Goal: Task Accomplishment & Management: Complete application form

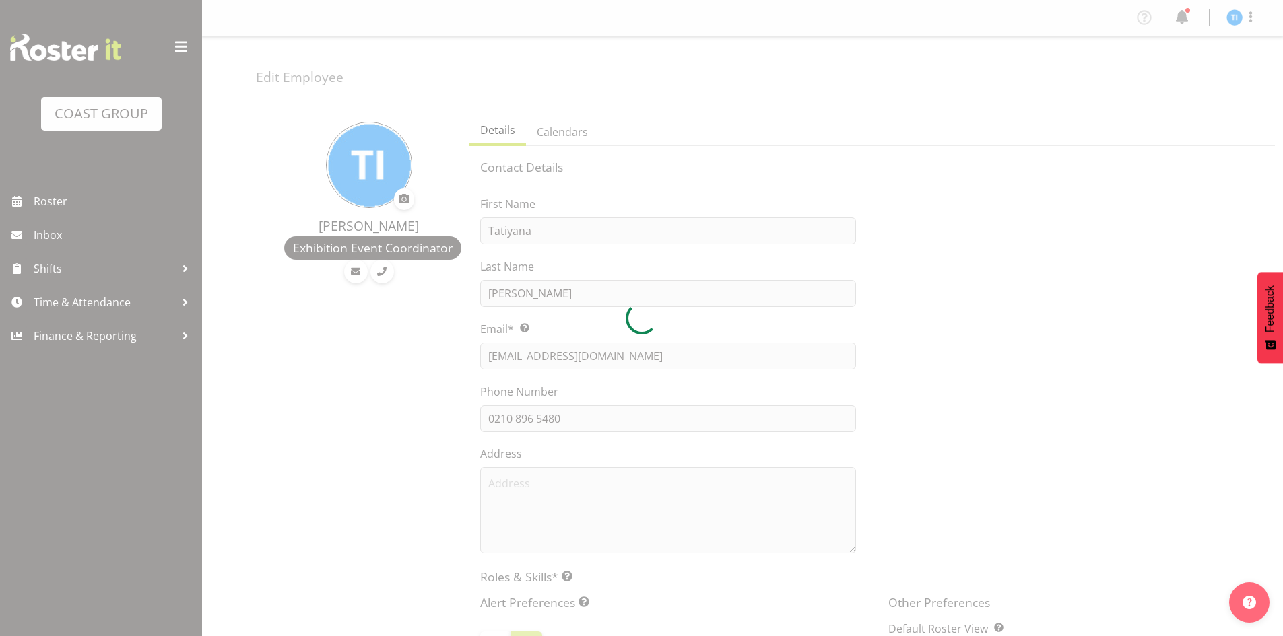
select select "TimelineWeek"
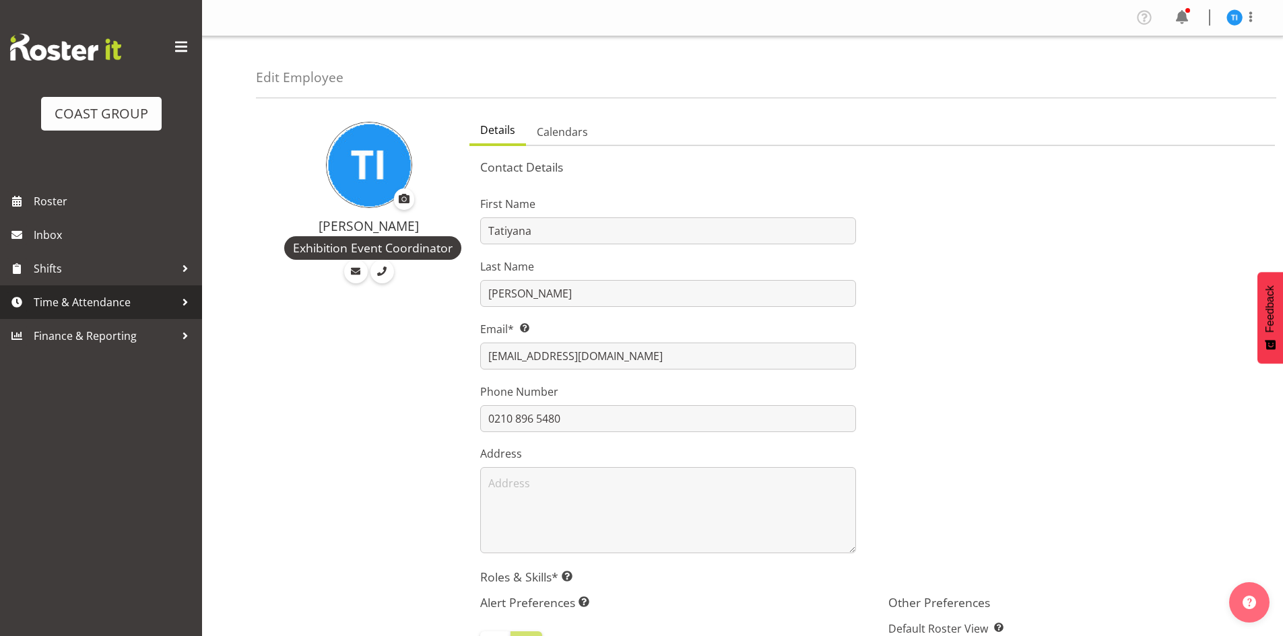
click at [152, 304] on span "Time & Attendance" at bounding box center [104, 302] width 141 height 20
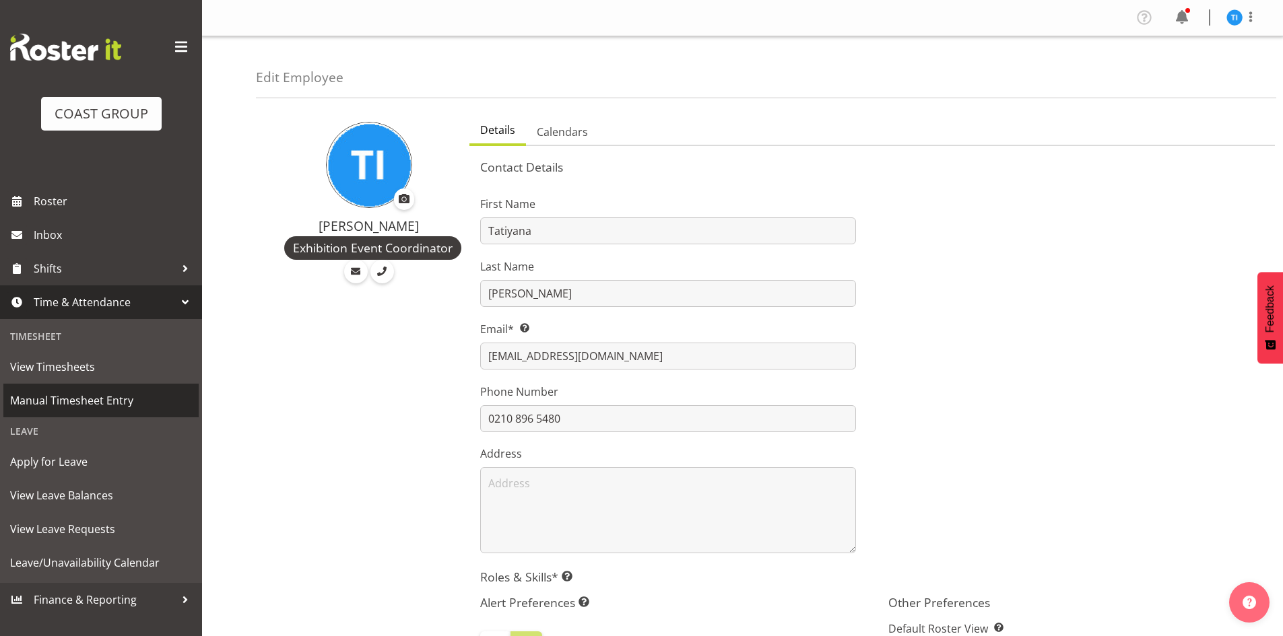
click at [116, 402] on span "Manual Timesheet Entry" at bounding box center [101, 401] width 182 height 20
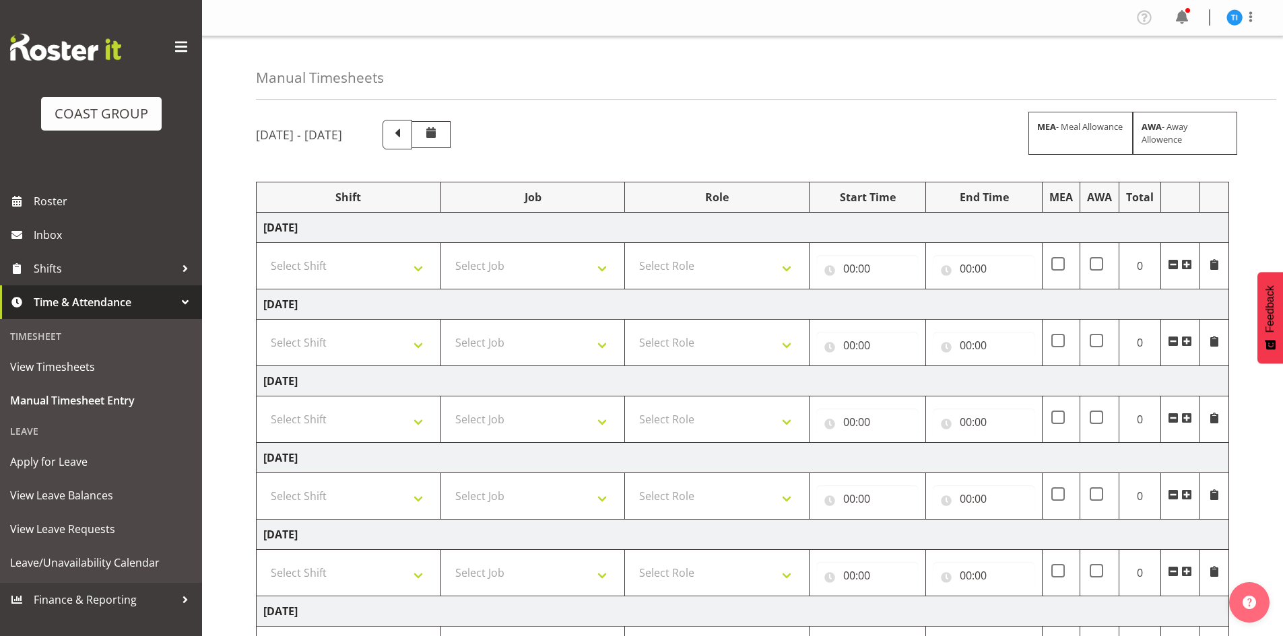
click at [1187, 261] on span at bounding box center [1186, 264] width 11 height 11
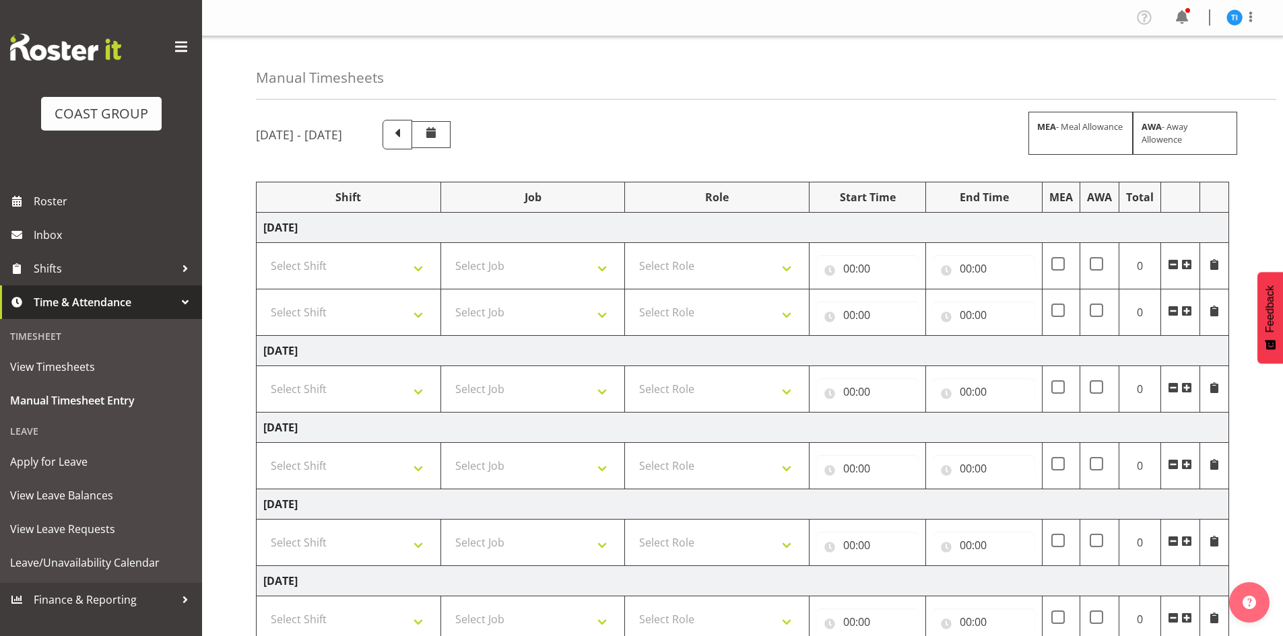
click at [1187, 261] on span at bounding box center [1186, 264] width 11 height 11
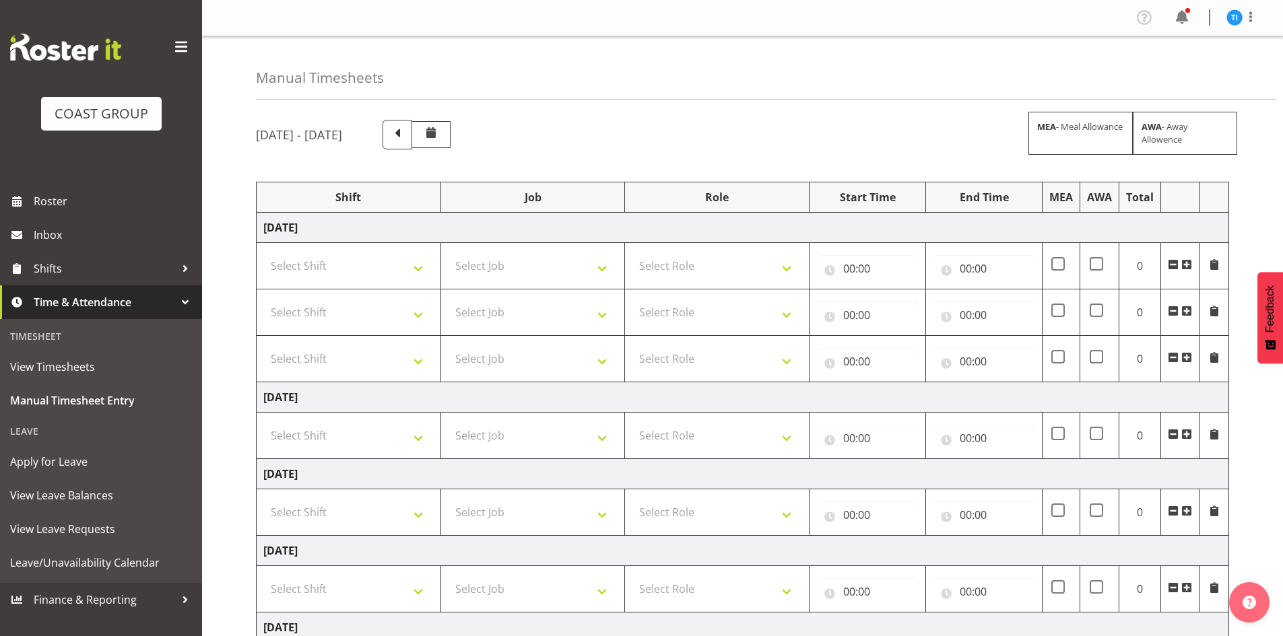
click at [1187, 261] on span at bounding box center [1186, 264] width 11 height 11
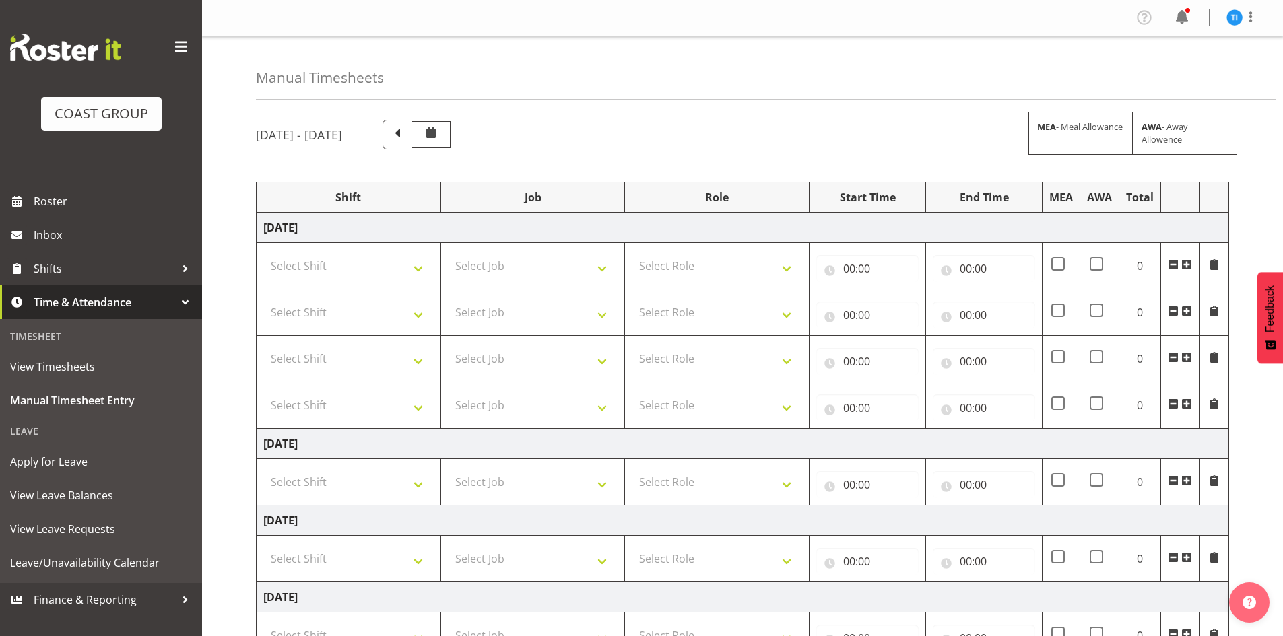
click at [1187, 261] on span at bounding box center [1186, 264] width 11 height 11
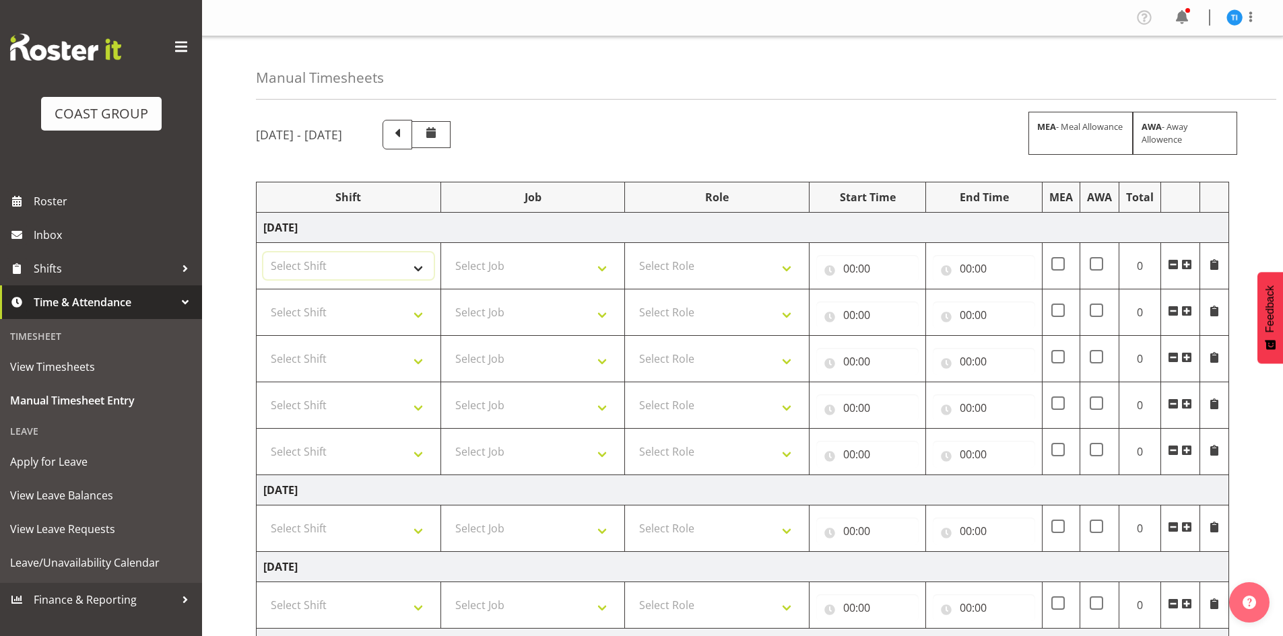
click at [358, 260] on select "Select Shift 25 Build NZPF @ Takina 7am 25 Service NZPF @ Takina AUG 25 Break B…" at bounding box center [348, 266] width 170 height 27
select select "1464"
click at [358, 260] on select "Select Shift 25 Build NZPF @ Takina 7am 25 Service NZPF @ Takina AUG 25 Break B…" at bounding box center [348, 266] width 170 height 27
click at [350, 322] on select "Select Shift 25 Build NZPF @ Takina 7am 25 Service NZPF @ Takina AUG 25 Break B…" at bounding box center [348, 312] width 170 height 27
select select "1464"
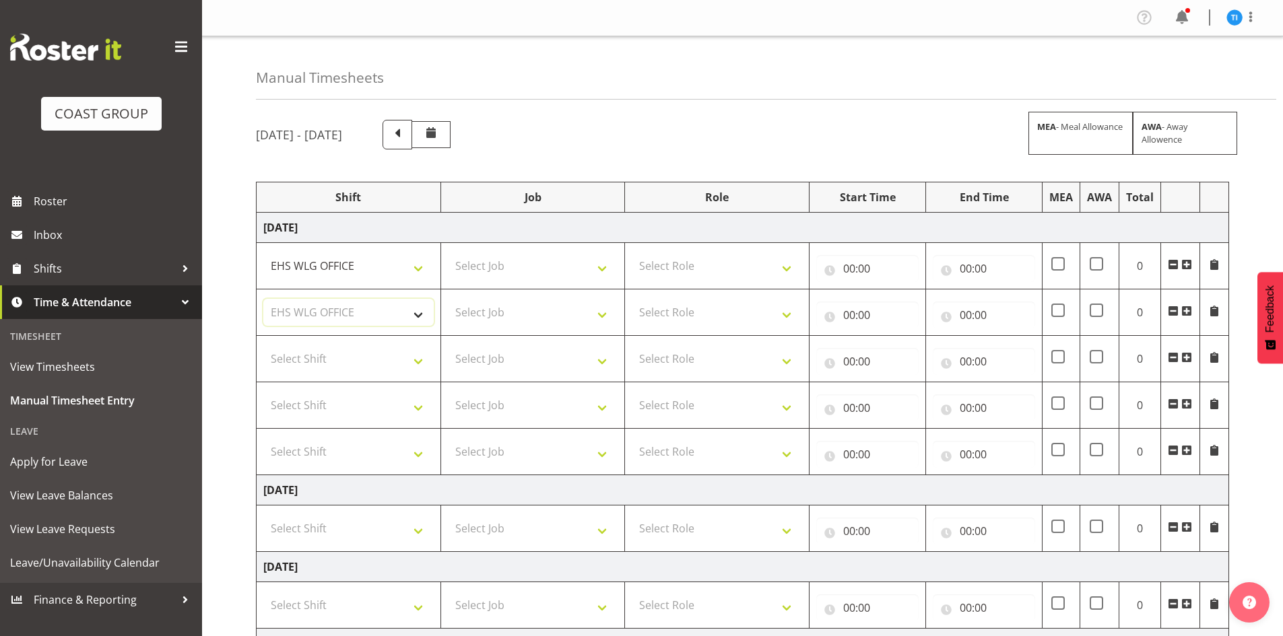
click at [350, 322] on select "Select Shift 25 Build NZPF @ Takina 7am 25 Service NZPF @ Takina AUG 25 Break B…" at bounding box center [348, 312] width 170 height 27
click at [338, 369] on select "Select Shift 25 Build NZPF @ Takina 7am 25 Service NZPF @ Takina AUG 25 Break B…" at bounding box center [348, 358] width 170 height 27
select select "1464"
click at [331, 403] on select "Select Shift 25 Build NZPF @ Takina 7am 25 Service NZPF @ Takina AUG 25 Break B…" at bounding box center [348, 405] width 170 height 27
select select "1464"
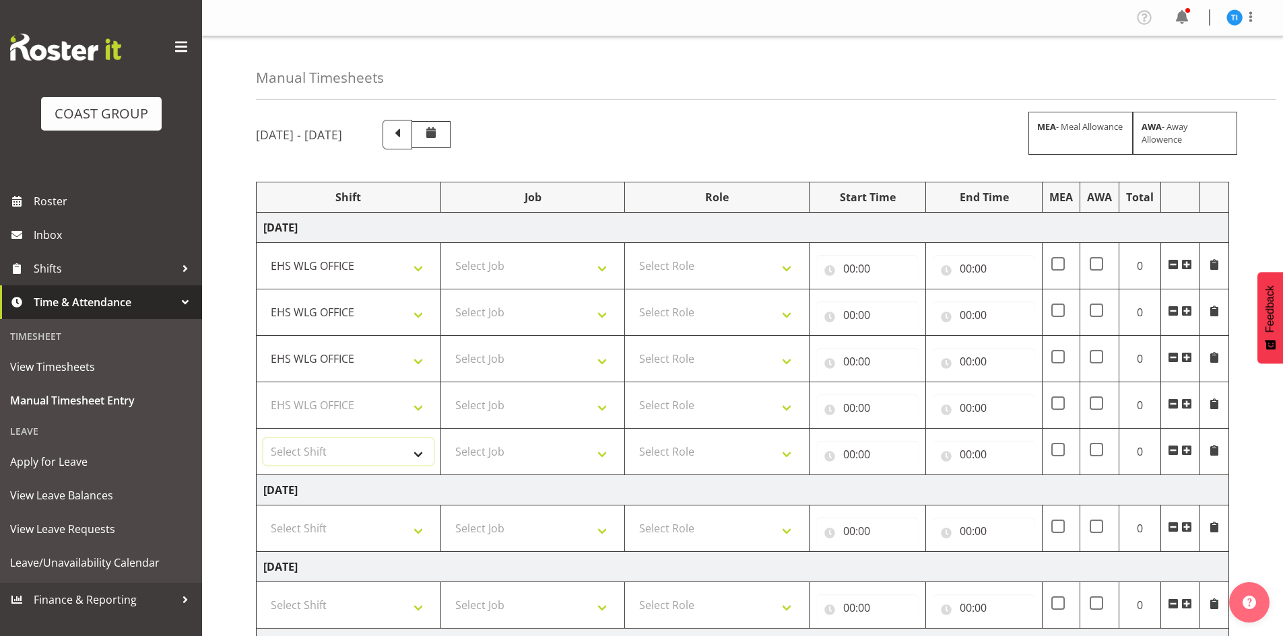
click at [323, 457] on select "Select Shift 25 Build NZPF @ Takina 7am 25 Service NZPF @ Takina AUG 25 Break B…" at bounding box center [348, 451] width 170 height 27
select select "1464"
click at [708, 268] on select "Select Role EHS WLG OPS" at bounding box center [717, 266] width 170 height 27
select select "191"
click at [692, 322] on select "Select Role EHS WLG OPS" at bounding box center [717, 312] width 170 height 27
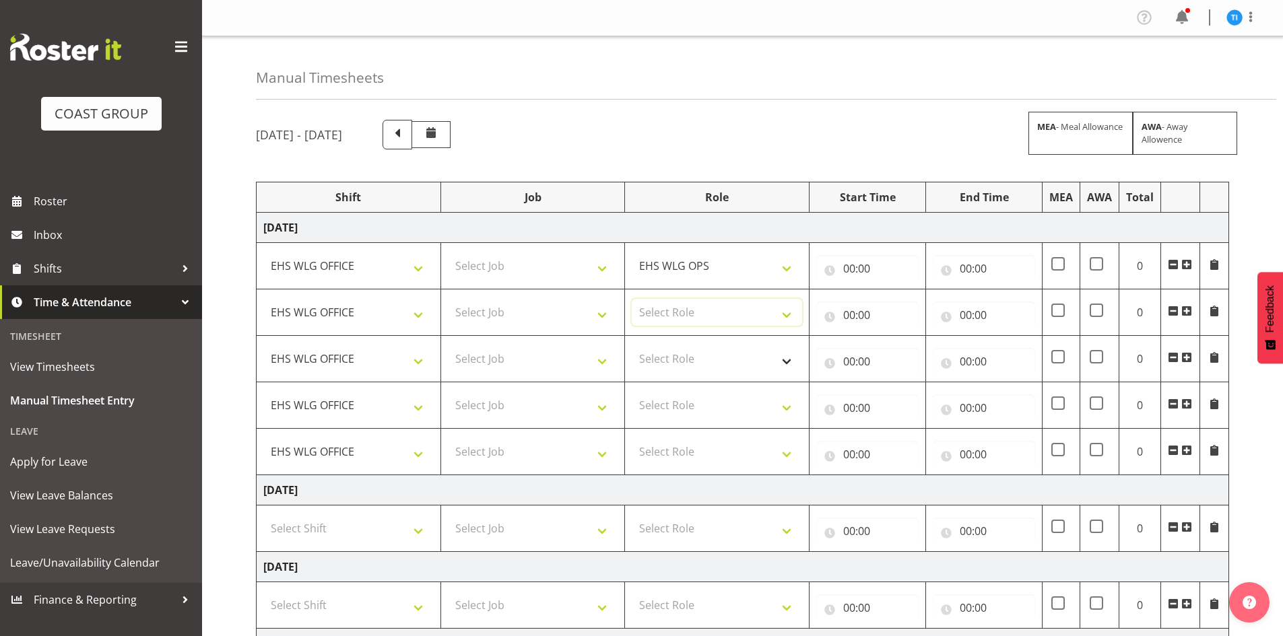
select select "191"
click at [685, 360] on select "Select Role EHS WLG OPS" at bounding box center [717, 358] width 170 height 27
select select "191"
click at [677, 405] on select "Select Role EHS WLG OPS" at bounding box center [717, 405] width 170 height 27
select select "191"
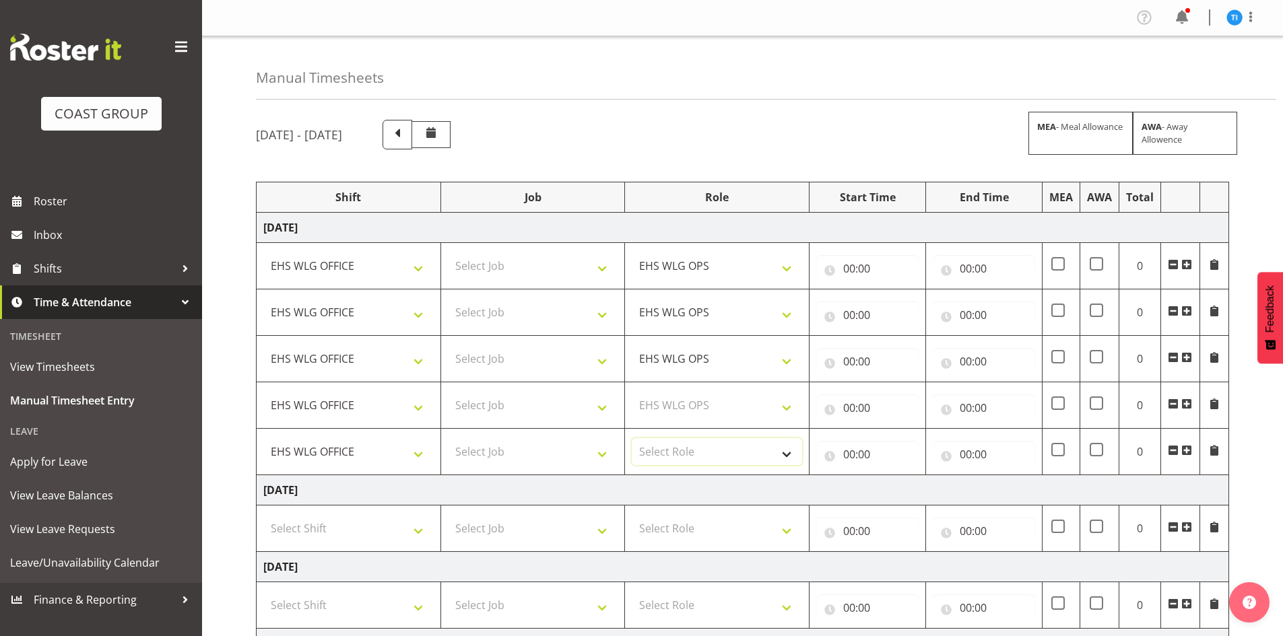
click at [663, 450] on select "Select Role EHS WLG OPS" at bounding box center [717, 451] width 170 height 27
select select "191"
click at [663, 450] on select "Select Role EHS WLG OPS" at bounding box center [717, 451] width 170 height 27
click at [487, 267] on select "Select Job 1 Carlton Events 1 Carlton Hamilton 1 Carlton Wellington 1 EHS WAREH…" at bounding box center [533, 266] width 170 height 27
select select "9421"
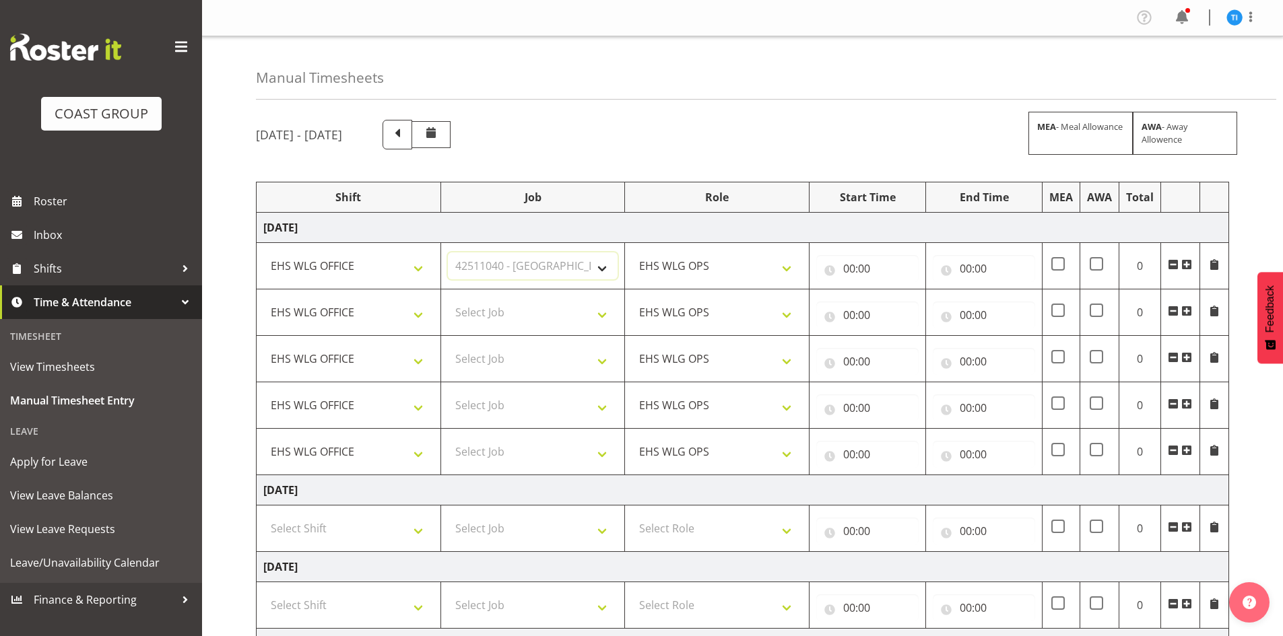
click at [448, 253] on select "Select Job 1 Carlton Events 1 Carlton Hamilton 1 Carlton Wellington 1 EHS WAREH…" at bounding box center [533, 266] width 170 height 27
click at [501, 323] on select "Select Job 1 Carlton Events 1 Carlton Hamilton 1 Carlton Wellington 1 EHS WAREH…" at bounding box center [533, 312] width 170 height 27
select select "8995"
click at [448, 299] on select "Select Job 1 Carlton Events 1 Carlton Hamilton 1 Carlton Wellington 1 EHS WAREH…" at bounding box center [533, 312] width 170 height 27
click at [509, 368] on select "Select Job 1 Carlton Events 1 Carlton Hamilton 1 Carlton Wellington 1 EHS WAREH…" at bounding box center [533, 358] width 170 height 27
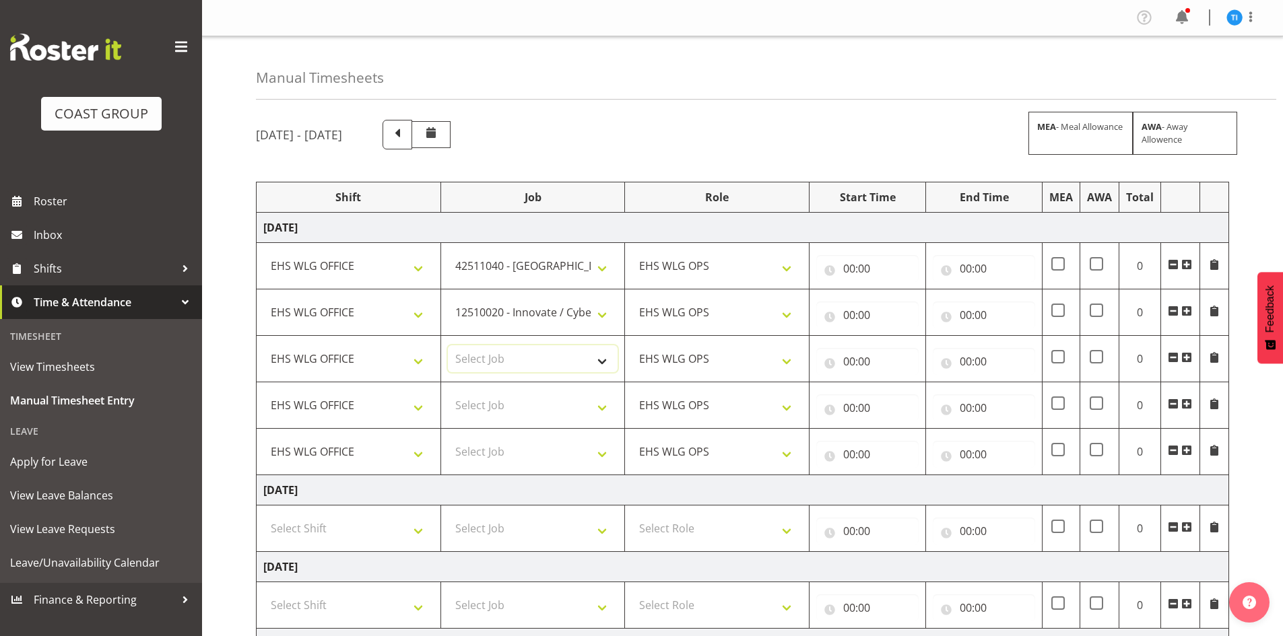
select select "9844"
click at [448, 345] on select "Select Job 1 Carlton Events 1 Carlton Hamilton 1 Carlton Wellington 1 EHS WAREH…" at bounding box center [533, 358] width 170 height 27
click at [504, 404] on select "Select Job 1 Carlton Events 1 Carlton Hamilton 1 Carlton Wellington 1 EHS WAREH…" at bounding box center [533, 405] width 170 height 27
select select "10545"
click at [448, 392] on select "Select Job 1 Carlton Events 1 Carlton Hamilton 1 Carlton Wellington 1 EHS WAREH…" at bounding box center [533, 405] width 170 height 27
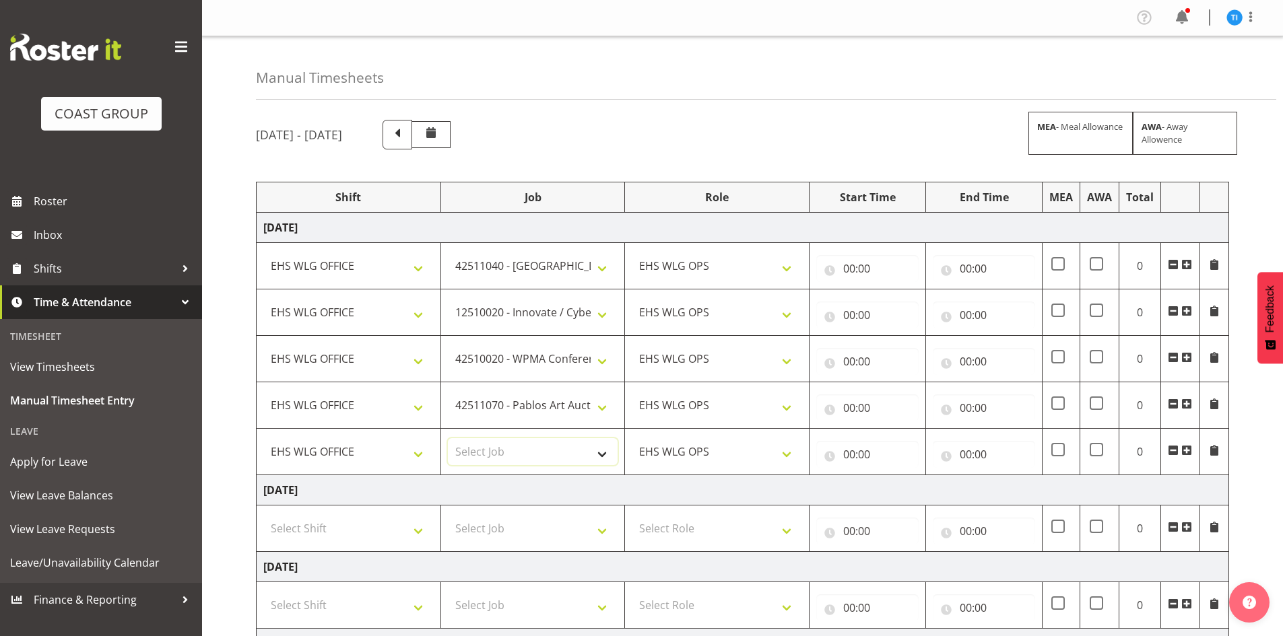
click at [530, 446] on select "Select Job 1 Carlton Events 1 Carlton Hamilton 1 Carlton Wellington 1 EHS WAREH…" at bounding box center [533, 451] width 170 height 27
select select "8680"
click at [448, 438] on select "Select Job 1 Carlton Events 1 Carlton Hamilton 1 Carlton Wellington 1 EHS WAREH…" at bounding box center [533, 451] width 170 height 27
click at [1189, 451] on span at bounding box center [1186, 450] width 11 height 11
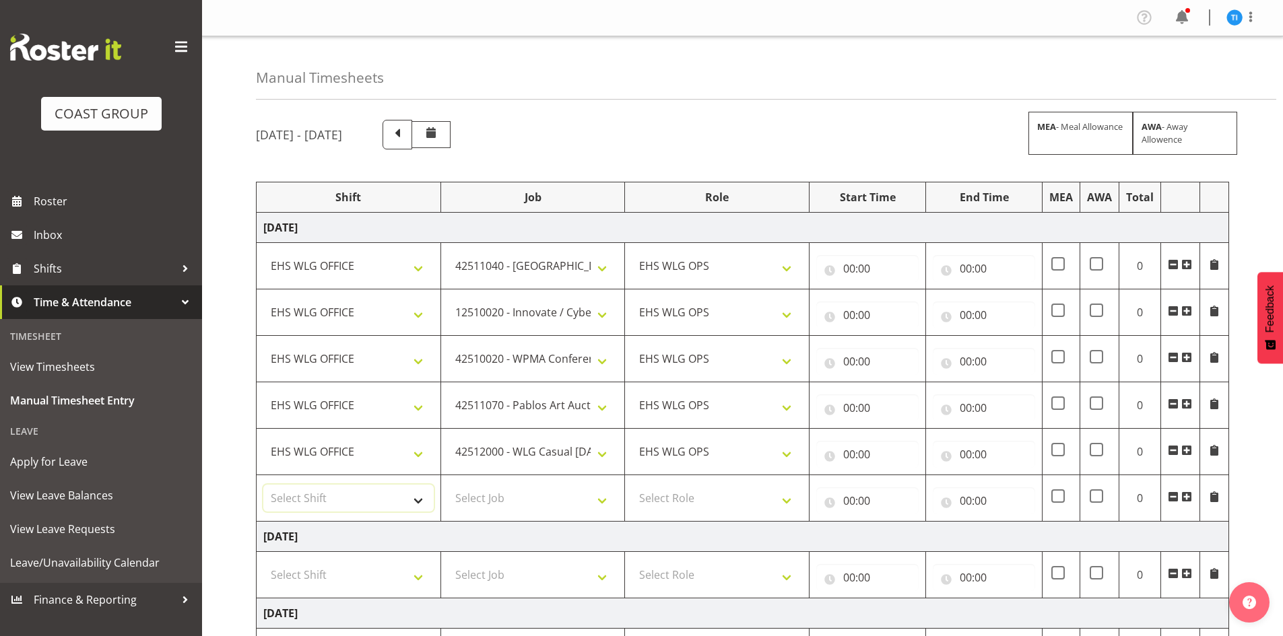
click at [368, 491] on select "Select Shift 25 Build NZPF @ Takina 7am 25 Service NZPF @ Takina AUG 25 Break B…" at bounding box center [348, 498] width 170 height 27
select select "1464"
click at [368, 491] on select "Select Shift 25 Build NZPF @ Takina 7am 25 Service NZPF @ Takina AUG 25 Break B…" at bounding box center [348, 498] width 170 height 27
click at [547, 495] on select "Select Job 1 Carlton Events 1 Carlton Hamilton 1 Carlton Wellington 1 EHS WAREH…" at bounding box center [533, 498] width 170 height 27
select select "69"
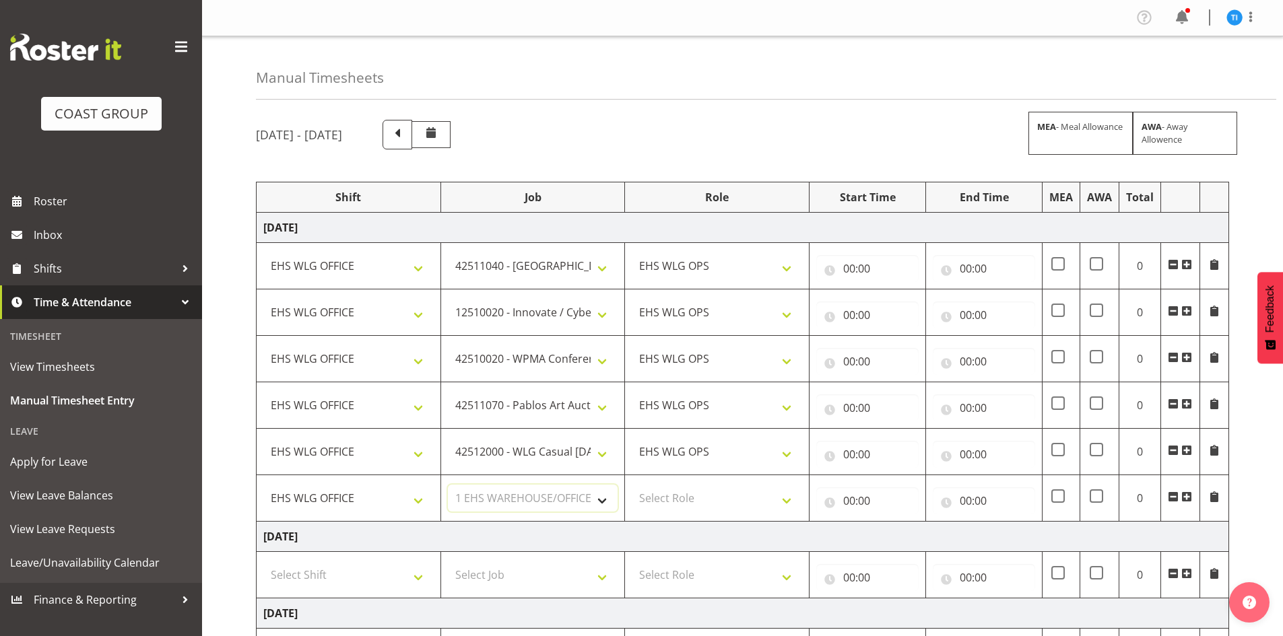
click at [448, 485] on select "Select Job 1 Carlton Events 1 Carlton Hamilton 1 Carlton Wellington 1 EHS WAREH…" at bounding box center [533, 498] width 170 height 27
click at [751, 498] on select "Select Role EHS WLG OPS" at bounding box center [717, 498] width 170 height 27
select select "191"
click at [632, 485] on select "Select Role EHS WLG OPS" at bounding box center [717, 498] width 170 height 27
click at [850, 268] on input "00:00" at bounding box center [867, 268] width 102 height 27
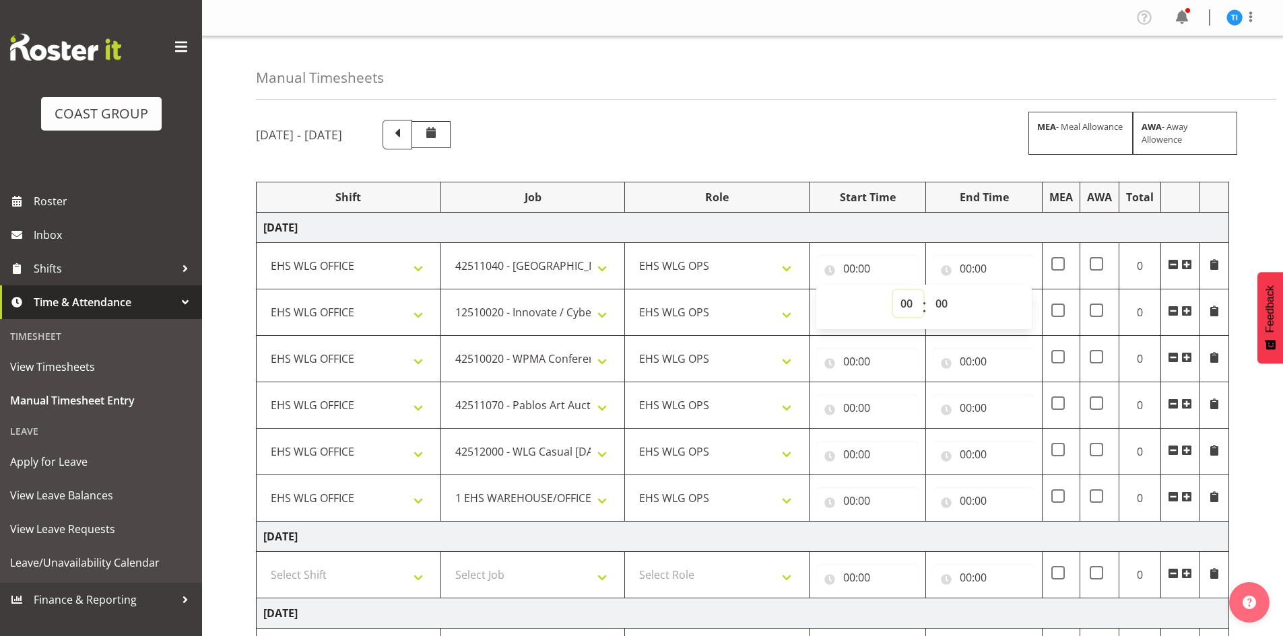
click at [904, 303] on select "00 01 02 03 04 05 06 07 08 09 10 11 12 13 14 15 16 17 18 19 20 21 22 23" at bounding box center [908, 303] width 30 height 27
select select "7"
click at [893, 290] on select "00 01 02 03 04 05 06 07 08 09 10 11 12 13 14 15 16 17 18 19 20 21 22 23" at bounding box center [908, 303] width 30 height 27
type input "07:00"
click at [939, 302] on select "00 01 02 03 04 05 06 07 08 09 10 11 12 13 14 15 16 17 18 19 20 21 22 23 24 25 2…" at bounding box center [943, 303] width 30 height 27
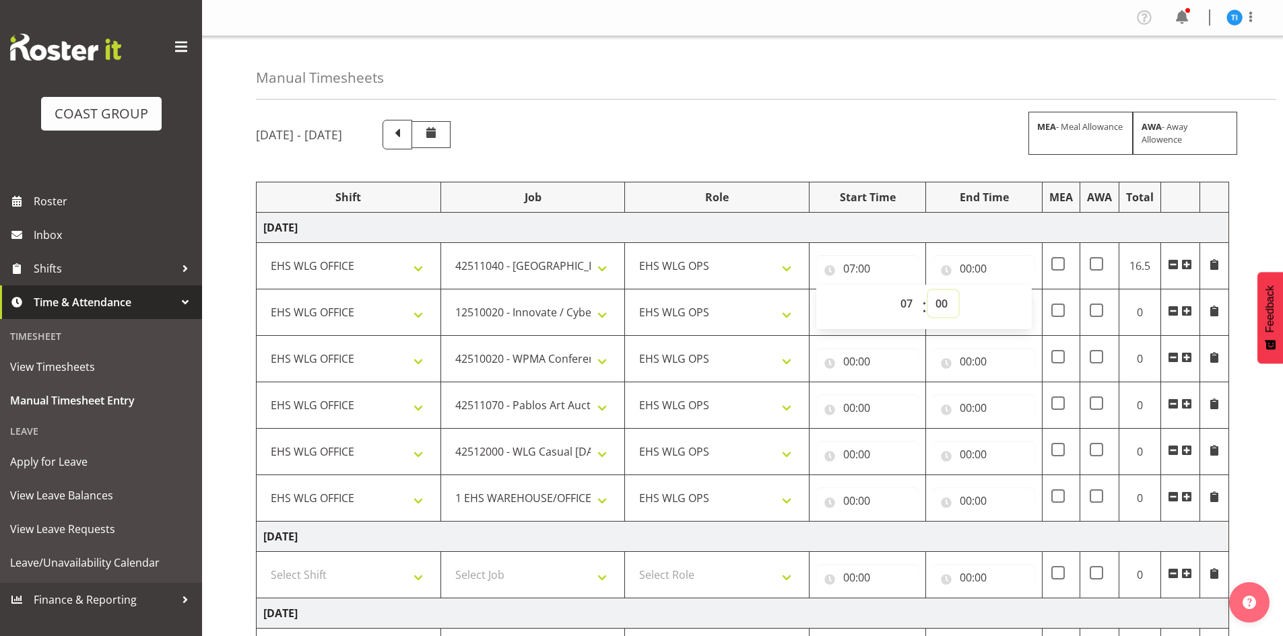
select select "30"
click at [928, 290] on select "00 01 02 03 04 05 06 07 08 09 10 11 12 13 14 15 16 17 18 19 20 21 22 23 24 25 2…" at bounding box center [943, 303] width 30 height 27
type input "07:30"
click at [967, 271] on input "00:00" at bounding box center [984, 268] width 102 height 27
click at [1015, 306] on select "00 01 02 03 04 05 06 07 08 09 10 11 12 13 14 15 16 17 18 19 20 21 22 23" at bounding box center [1024, 303] width 30 height 27
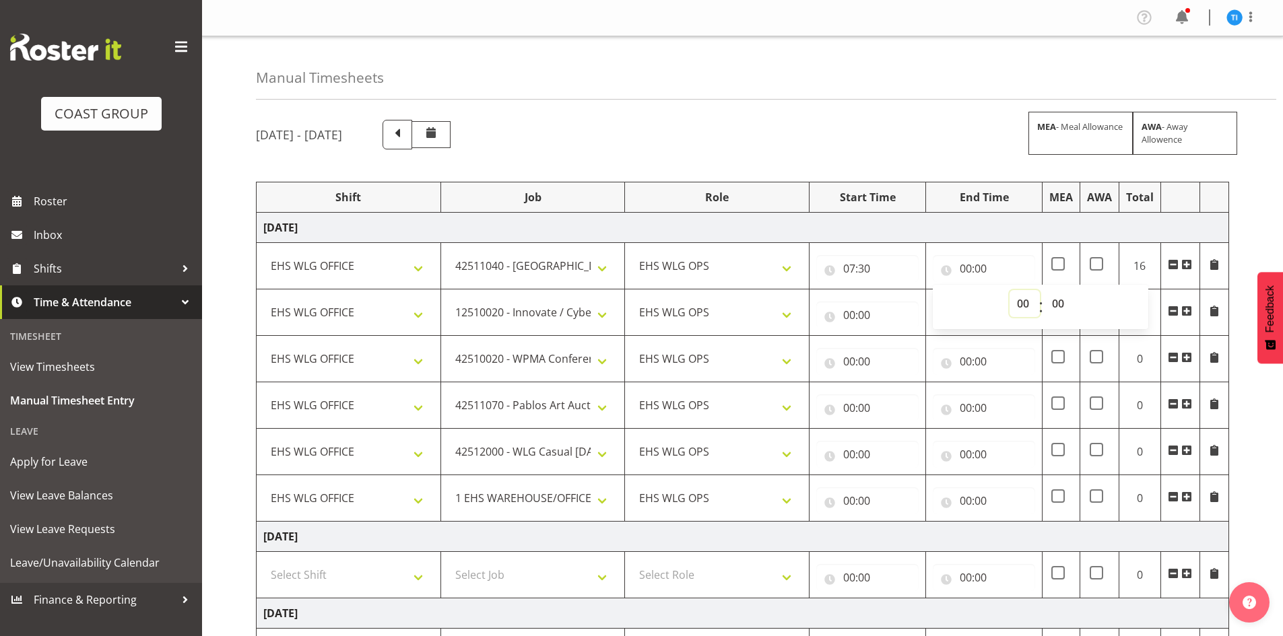
select select "8"
click at [1009, 290] on select "00 01 02 03 04 05 06 07 08 09 10 11 12 13 14 15 16 17 18 19 20 21 22 23" at bounding box center [1024, 303] width 30 height 27
type input "08:00"
drag, startPoint x: 1055, startPoint y: 302, endPoint x: 1055, endPoint y: 294, distance: 8.1
click at [1055, 302] on select "00 01 02 03 04 05 06 07 08 09 10 11 12 13 14 15 16 17 18 19 20 21 22 23 24 25 2…" at bounding box center [1059, 303] width 30 height 27
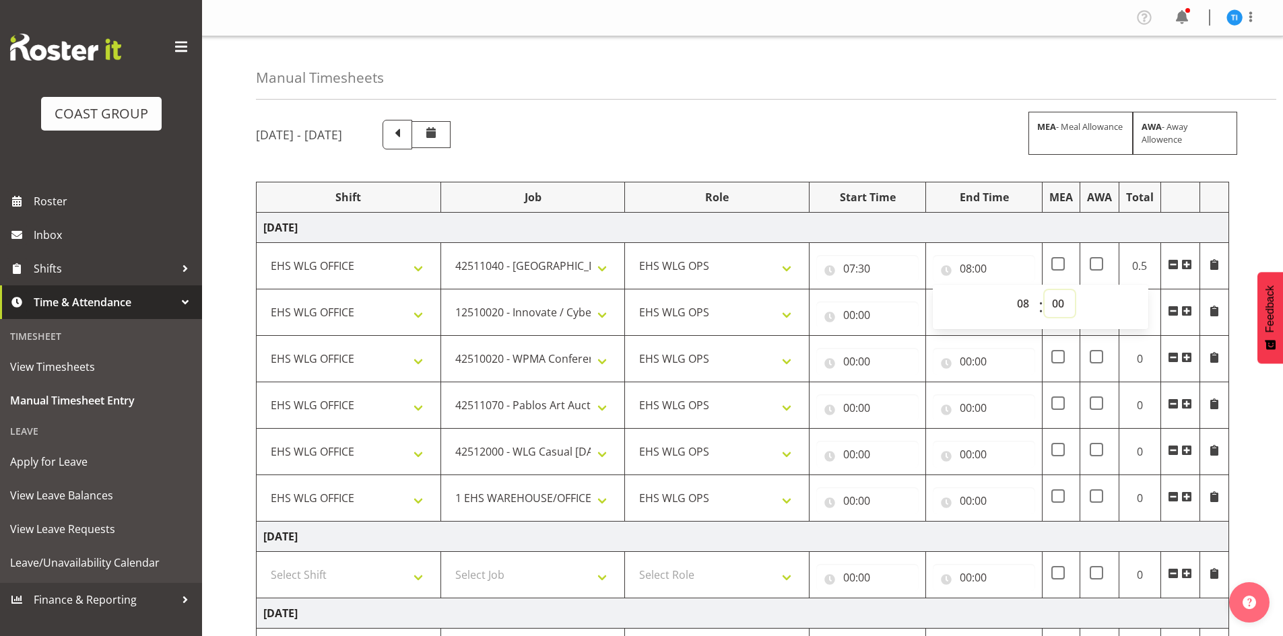
select select "30"
click at [1044, 290] on select "00 01 02 03 04 05 06 07 08 09 10 11 12 13 14 15 16 17 18 19 20 21 22 23 24 25 2…" at bounding box center [1059, 303] width 30 height 27
type input "08:30"
click at [842, 307] on input "00:00" at bounding box center [867, 315] width 102 height 27
drag, startPoint x: 905, startPoint y: 351, endPoint x: 906, endPoint y: 343, distance: 7.4
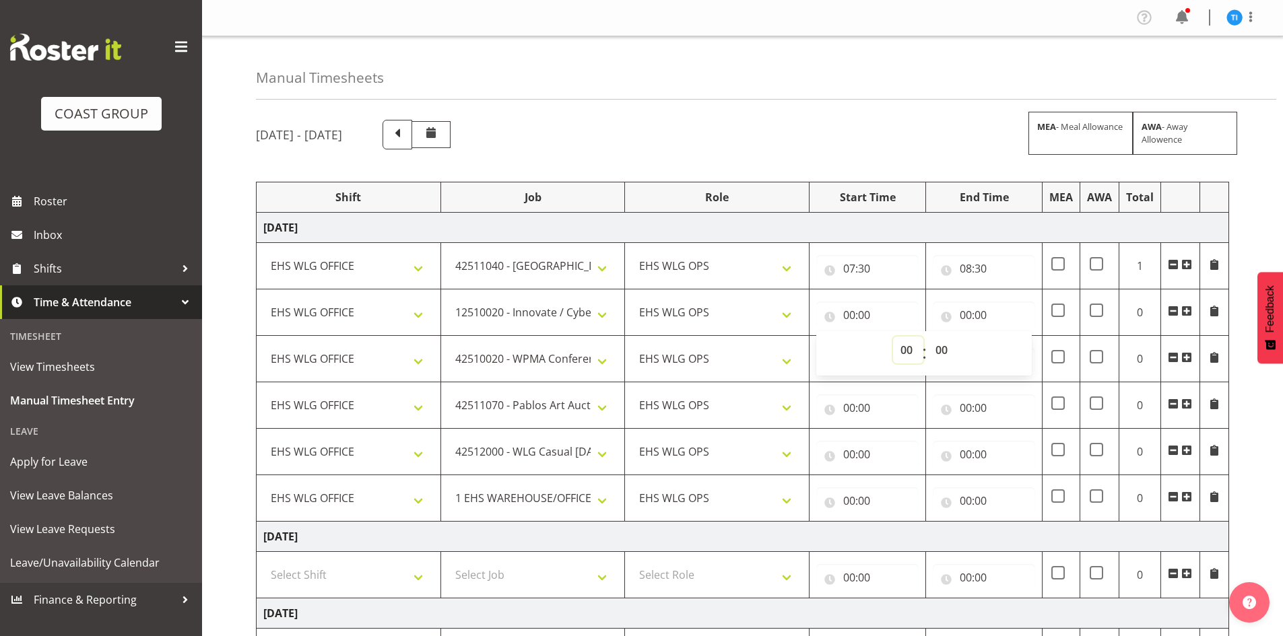
click at [905, 351] on select "00 01 02 03 04 05 06 07 08 09 10 11 12 13 14 15 16 17 18 19 20 21 22 23" at bounding box center [908, 350] width 30 height 27
select select "8"
click at [893, 337] on select "00 01 02 03 04 05 06 07 08 09 10 11 12 13 14 15 16 17 18 19 20 21 22 23" at bounding box center [908, 350] width 30 height 27
type input "08:00"
click at [948, 345] on select "00 01 02 03 04 05 06 07 08 09 10 11 12 13 14 15 16 17 18 19 20 21 22 23 24 25 2…" at bounding box center [943, 350] width 30 height 27
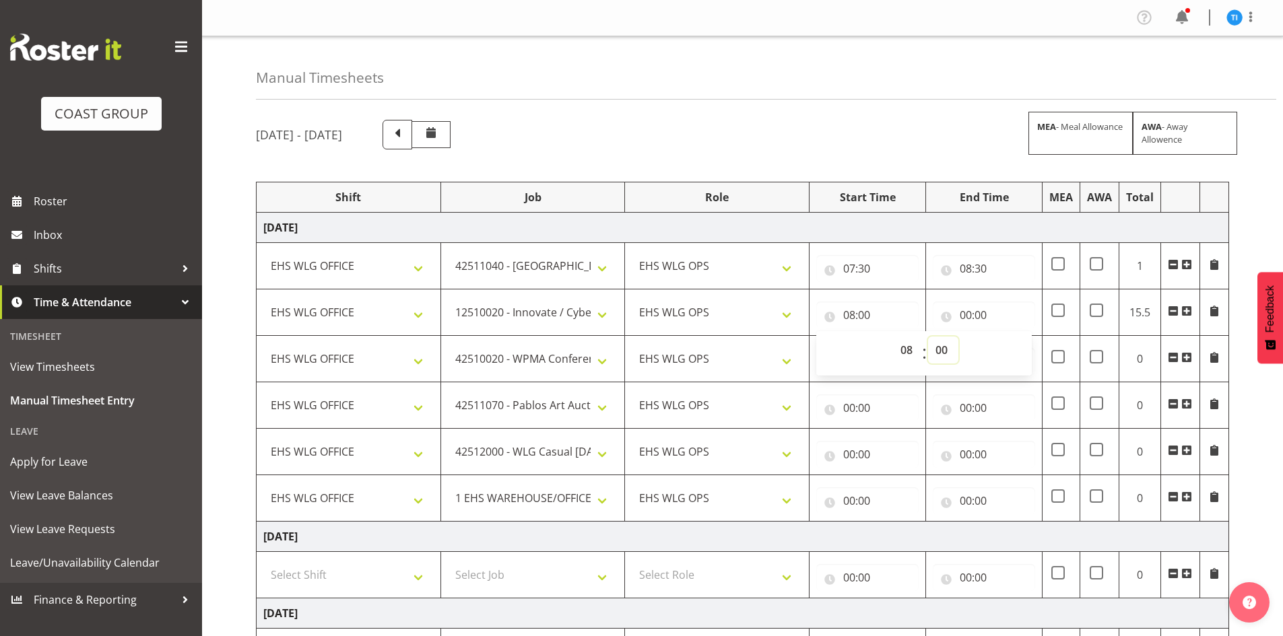
select select "30"
click at [928, 337] on select "00 01 02 03 04 05 06 07 08 09 10 11 12 13 14 15 16 17 18 19 20 21 22 23 24 25 2…" at bounding box center [943, 350] width 30 height 27
type input "08:30"
click at [971, 313] on input "00:00" at bounding box center [984, 315] width 102 height 27
click at [1023, 349] on select "00 01 02 03 04 05 06 07 08 09 10 11 12 13 14 15 16 17 18 19 20 21 22 23" at bounding box center [1024, 350] width 30 height 27
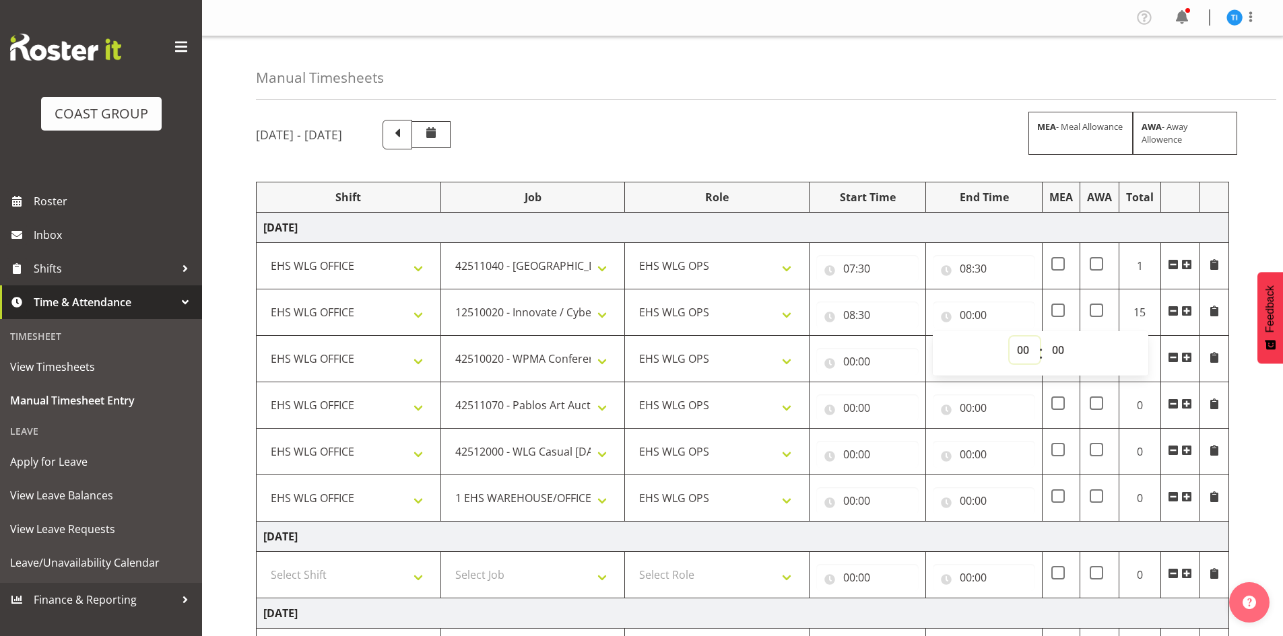
select select "10"
click at [1009, 337] on select "00 01 02 03 04 05 06 07 08 09 10 11 12 13 14 15 16 17 18 19 20 21 22 23" at bounding box center [1024, 350] width 30 height 27
type input "10:00"
click at [850, 354] on input "00:00" at bounding box center [867, 361] width 102 height 27
click at [897, 388] on select "00 01 02 03 04 05 06 07 08 09 10 11 12 13 14 15 16 17 18 19 20 21 22 23" at bounding box center [908, 396] width 30 height 27
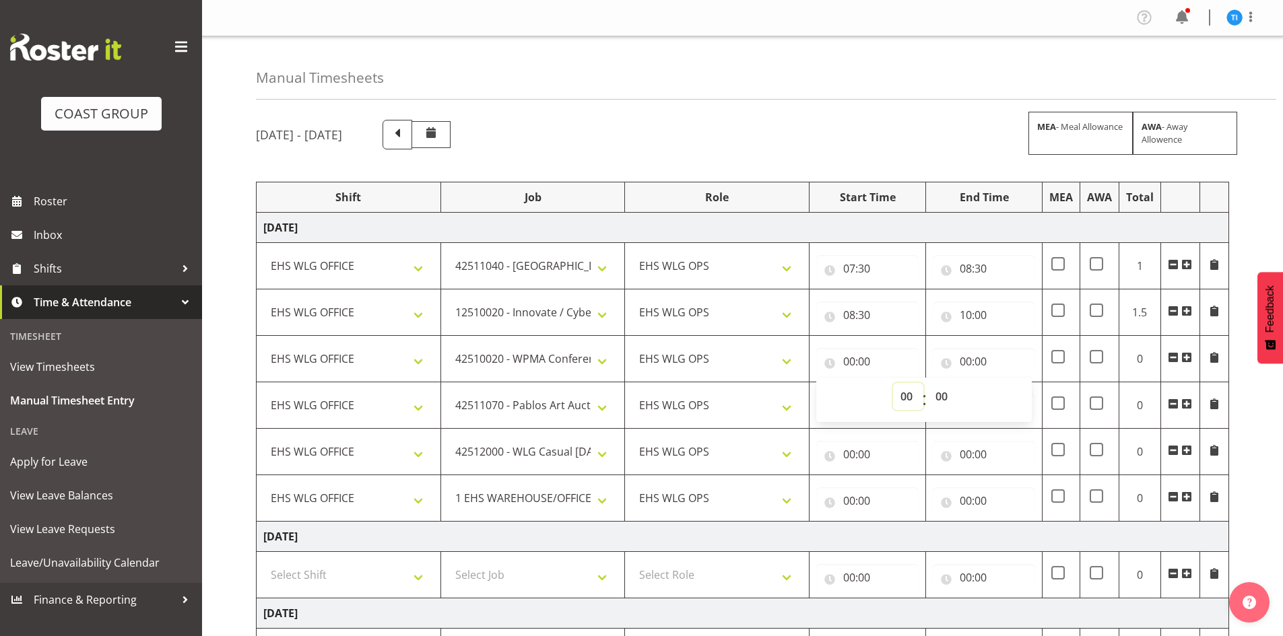
select select "10"
click at [893, 383] on select "00 01 02 03 04 05 06 07 08 09 10 11 12 13 14 15 16 17 18 19 20 21 22 23" at bounding box center [908, 396] width 30 height 27
type input "10:00"
click at [966, 358] on input "00:00" at bounding box center [984, 361] width 102 height 27
drag, startPoint x: 1022, startPoint y: 393, endPoint x: 1022, endPoint y: 385, distance: 7.4
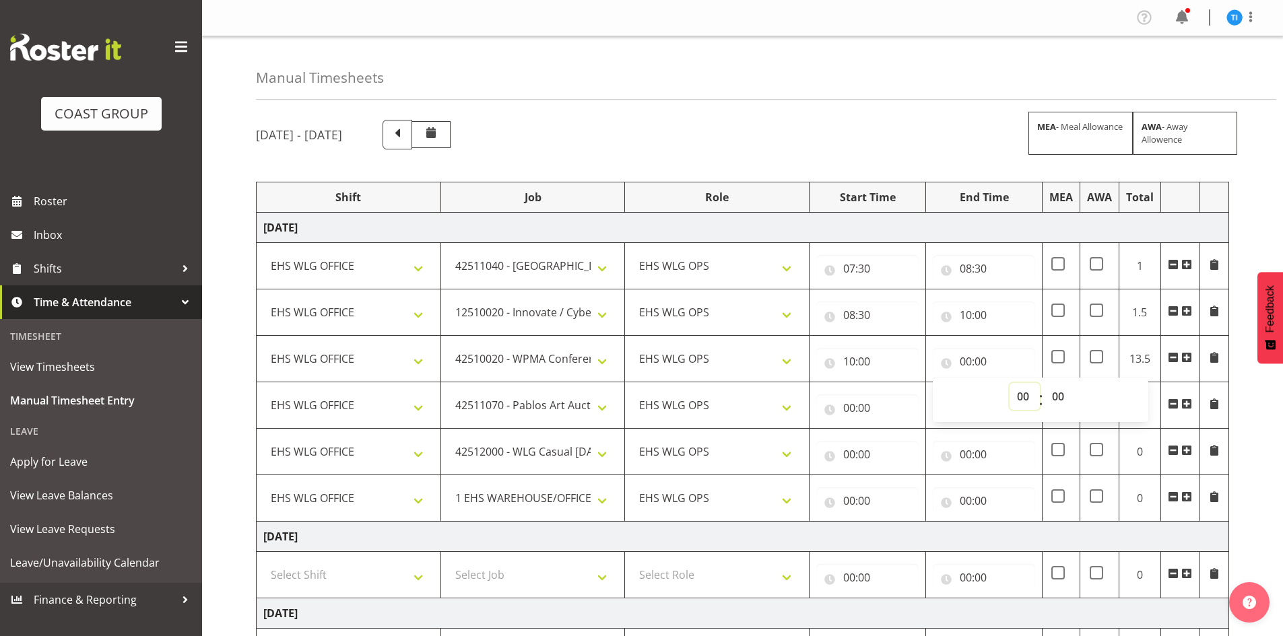
click at [1022, 393] on select "00 01 02 03 04 05 06 07 08 09 10 11 12 13 14 15 16 17 18 19 20 21 22 23" at bounding box center [1024, 396] width 30 height 27
select select "10"
click at [1009, 383] on select "00 01 02 03 04 05 06 07 08 09 10 11 12 13 14 15 16 17 18 19 20 21 22 23" at bounding box center [1024, 396] width 30 height 27
type input "10:00"
drag, startPoint x: 1064, startPoint y: 410, endPoint x: 1063, endPoint y: 393, distance: 16.8
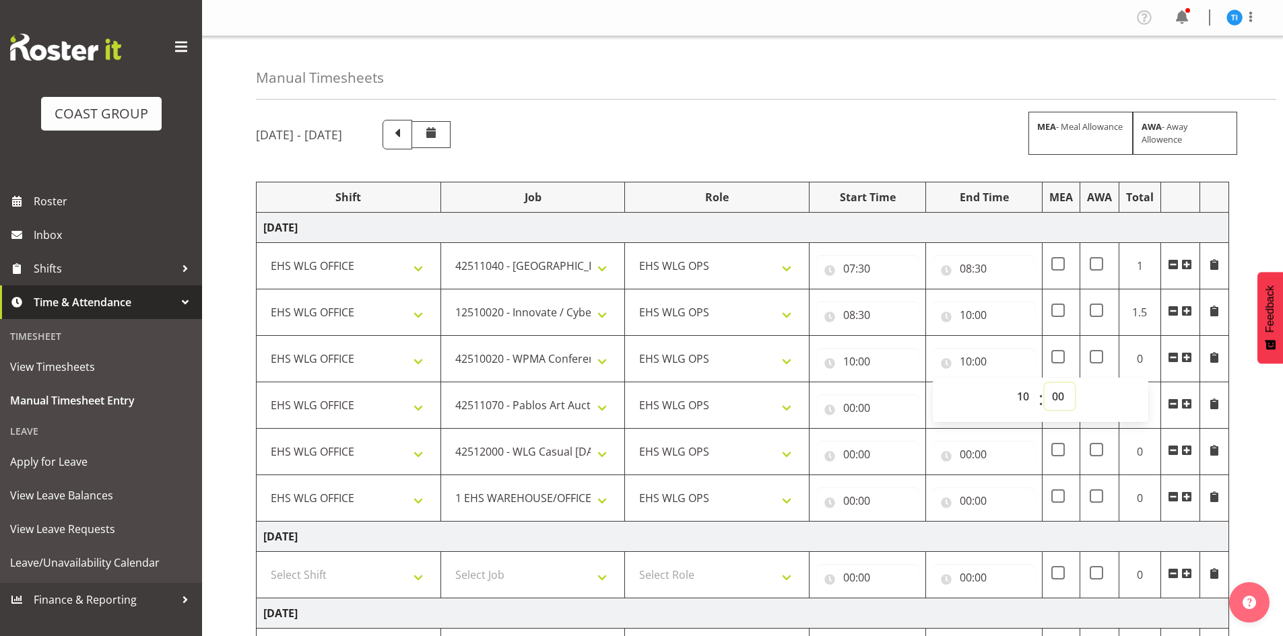
click at [1064, 403] on select "00 01 02 03 04 05 06 07 08 09 10 11 12 13 14 15 16 17 18 19 20 21 22 23 24 25 2…" at bounding box center [1059, 396] width 30 height 27
select select "30"
click at [1044, 383] on select "00 01 02 03 04 05 06 07 08 09 10 11 12 13 14 15 16 17 18 19 20 21 22 23 24 25 2…" at bounding box center [1059, 396] width 30 height 27
type input "10:30"
click at [844, 407] on input "00:00" at bounding box center [867, 408] width 102 height 27
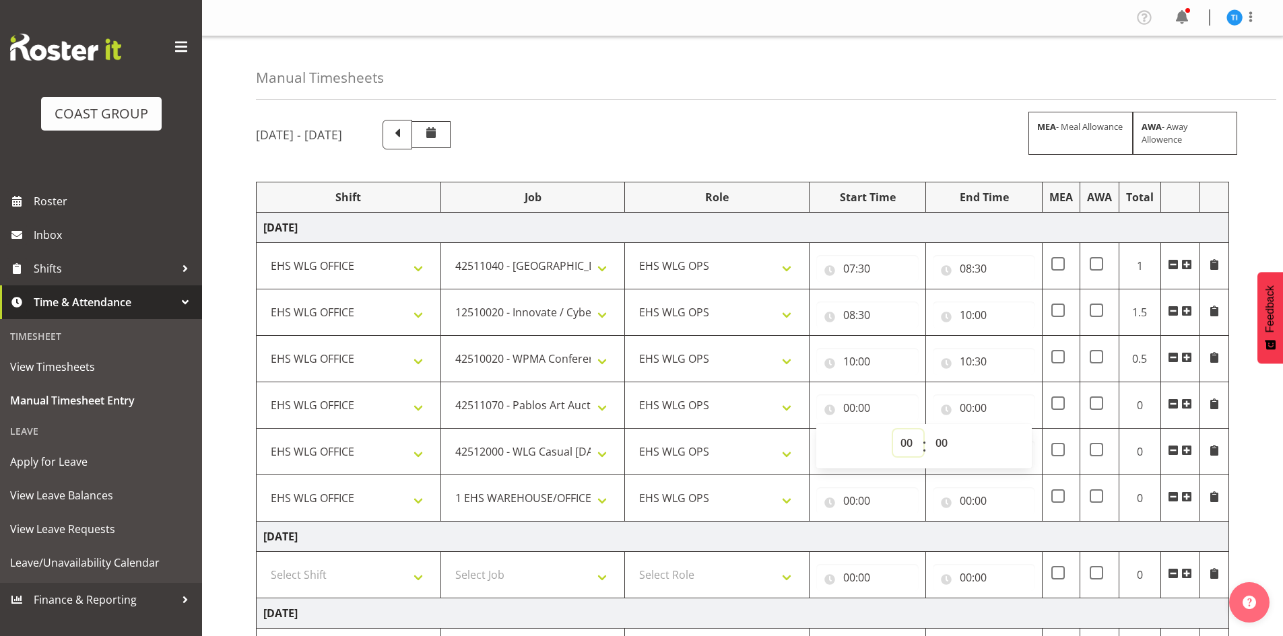
click at [904, 437] on select "00 01 02 03 04 05 06 07 08 09 10 11 12 13 14 15 16 17 18 19 20 21 22 23" at bounding box center [908, 443] width 30 height 27
select select "10"
click at [893, 430] on select "00 01 02 03 04 05 06 07 08 09 10 11 12 13 14 15 16 17 18 19 20 21 22 23" at bounding box center [908, 443] width 30 height 27
type input "10:00"
click at [942, 434] on select "00 01 02 03 04 05 06 07 08 09 10 11 12 13 14 15 16 17 18 19 20 21 22 23 24 25 2…" at bounding box center [943, 443] width 30 height 27
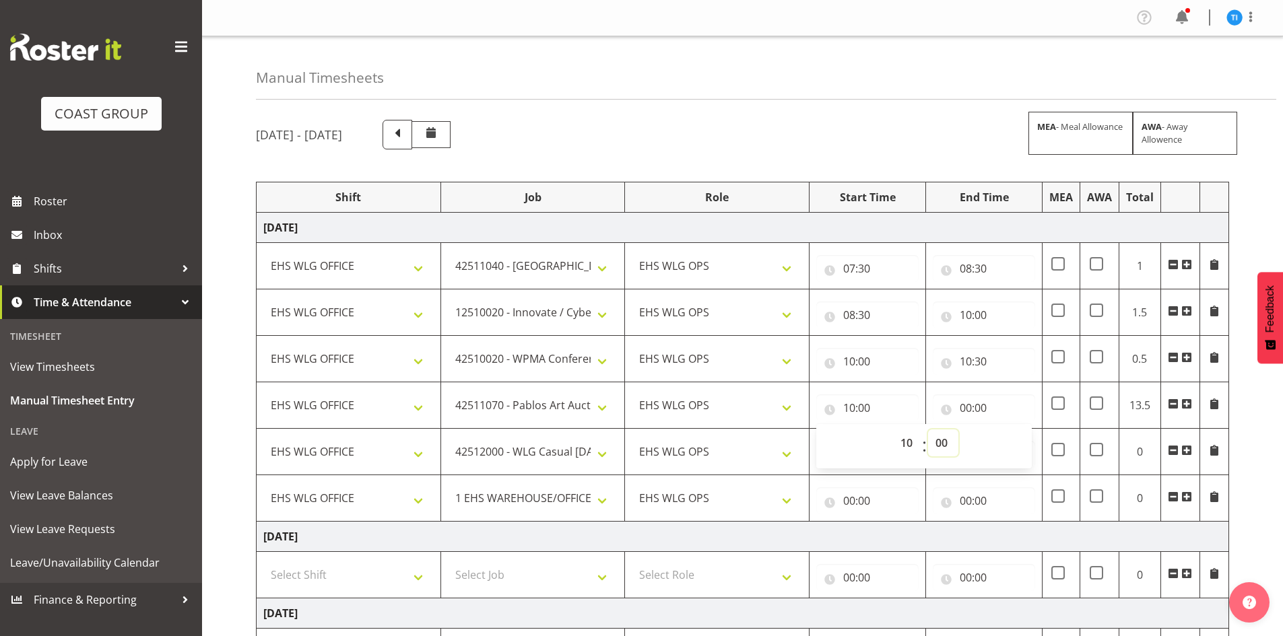
select select "30"
click at [928, 430] on select "00 01 02 03 04 05 06 07 08 09 10 11 12 13 14 15 16 17 18 19 20 21 22 23 24 25 2…" at bounding box center [943, 443] width 30 height 27
type input "10:30"
click at [960, 403] on input "00:00" at bounding box center [984, 408] width 102 height 27
click at [1020, 440] on select "00 01 02 03 04 05 06 07 08 09 10 11 12 13 14 15 16 17 18 19 20 21 22 23" at bounding box center [1024, 443] width 30 height 27
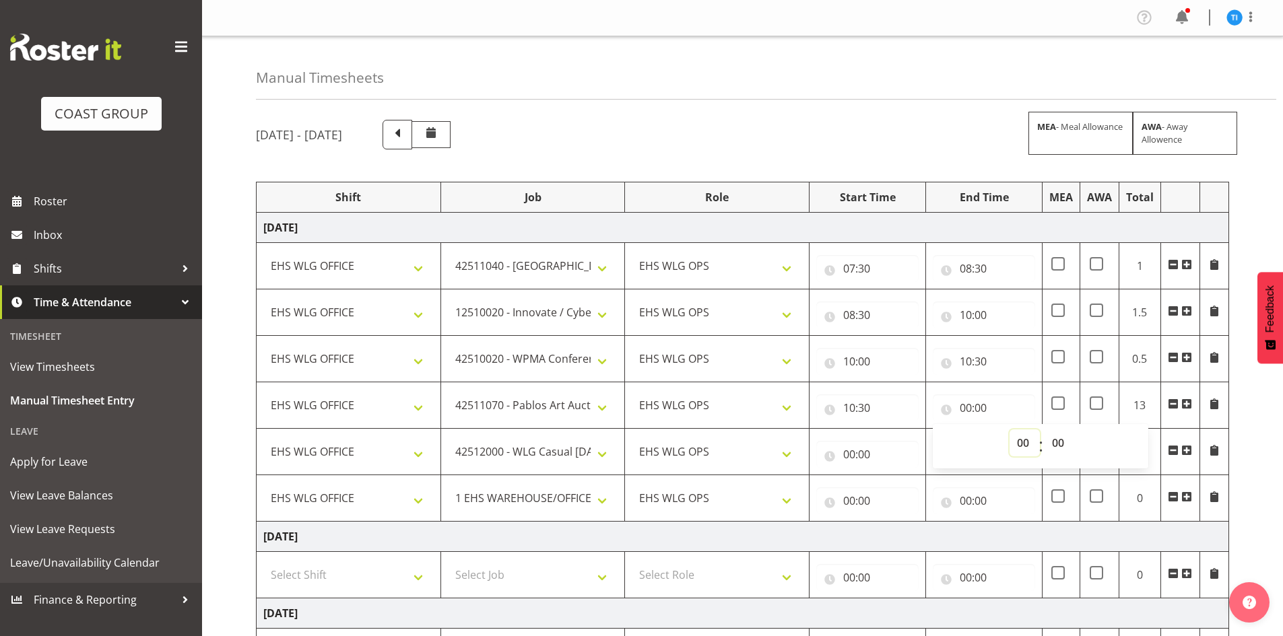
select select "11"
click at [1009, 430] on select "00 01 02 03 04 05 06 07 08 09 10 11 12 13 14 15 16 17 18 19 20 21 22 23" at bounding box center [1024, 443] width 30 height 27
type input "11:00"
click at [842, 457] on input "00:00" at bounding box center [867, 454] width 102 height 27
click at [908, 484] on select "00 01 02 03 04 05 06 07 08 09 10 11 12 13 14 15 16 17 18 19 20 21 22 23" at bounding box center [908, 489] width 30 height 27
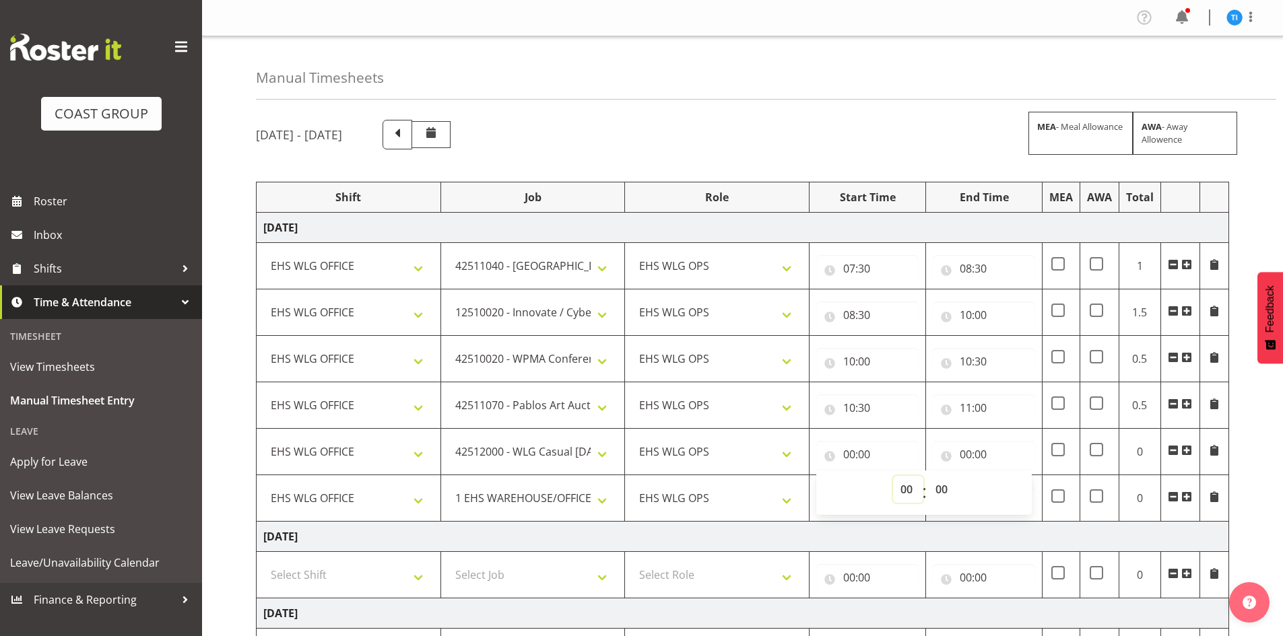
select select "11"
click at [893, 476] on select "00 01 02 03 04 05 06 07 08 09 10 11 12 13 14 15 16 17 18 19 20 21 22 23" at bounding box center [908, 489] width 30 height 27
type input "11:00"
click at [962, 455] on input "00:00" at bounding box center [984, 454] width 102 height 27
click at [1022, 490] on select "00 01 02 03 04 05 06 07 08 09 10 11 12 13 14 15 16 17 18 19 20 21 22 23" at bounding box center [1024, 489] width 30 height 27
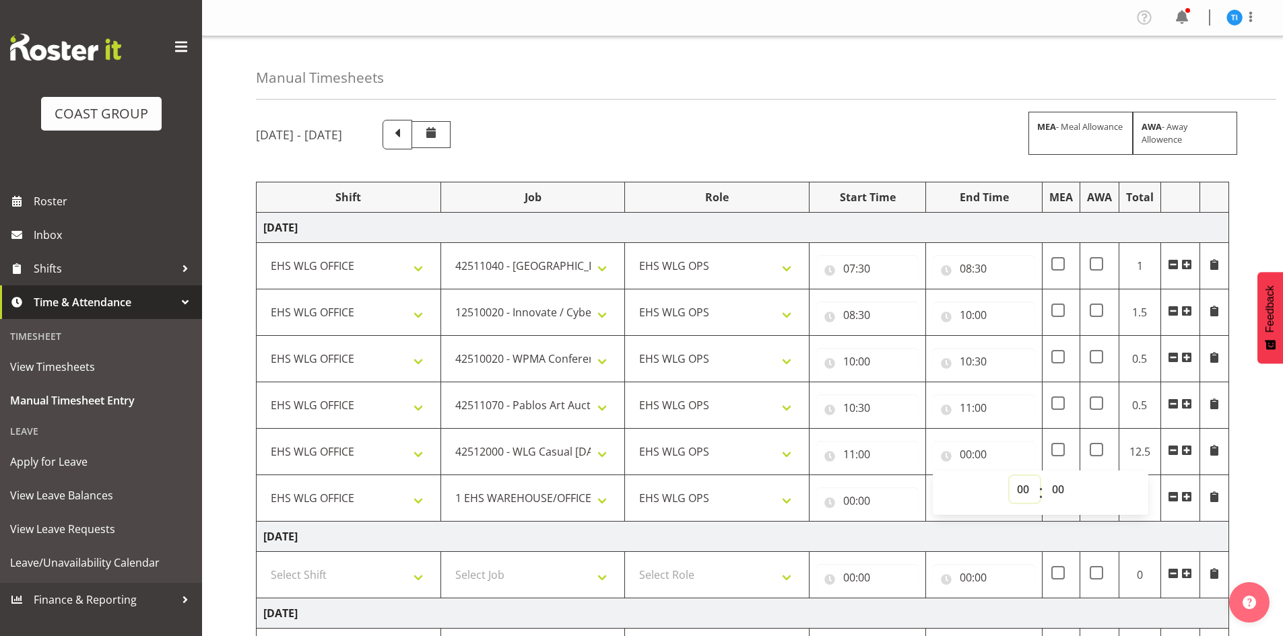
select select "11"
click at [1009, 476] on select "00 01 02 03 04 05 06 07 08 09 10 11 12 13 14 15 16 17 18 19 20 21 22 23" at bounding box center [1024, 489] width 30 height 27
type input "11:00"
click at [1056, 483] on select "00 01 02 03 04 05 06 07 08 09 10 11 12 13 14 15 16 17 18 19 20 21 22 23 24 25 2…" at bounding box center [1059, 489] width 30 height 27
select select "30"
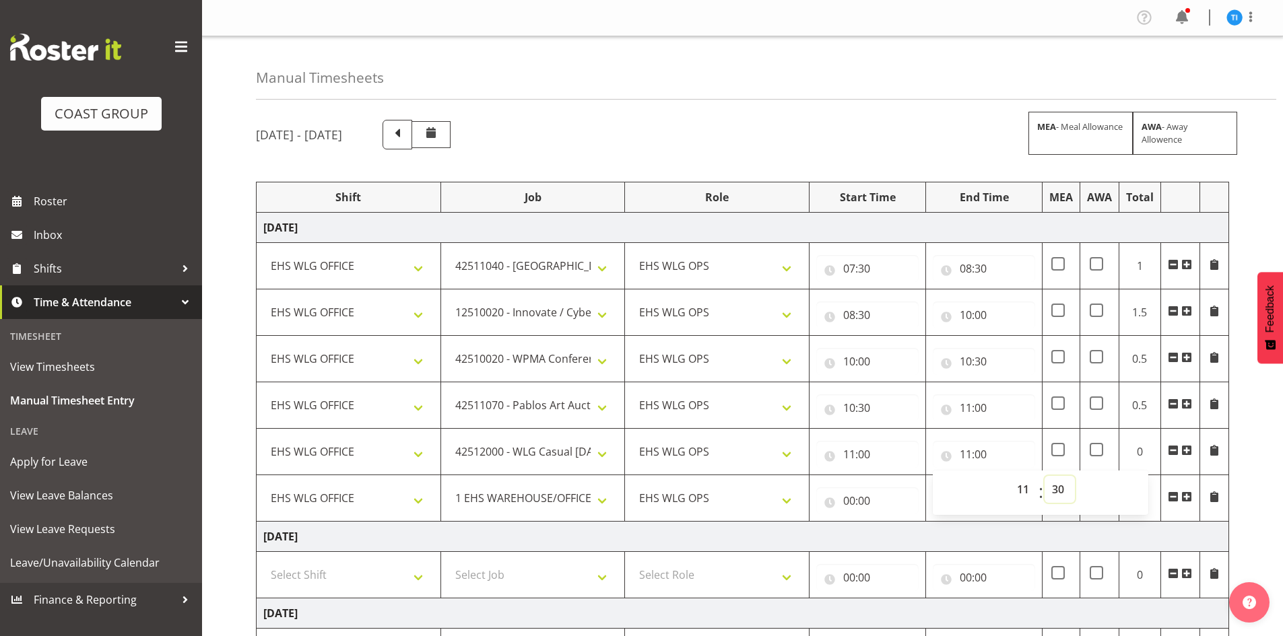
click at [1044, 476] on select "00 01 02 03 04 05 06 07 08 09 10 11 12 13 14 15 16 17 18 19 20 21 22 23 24 25 2…" at bounding box center [1059, 489] width 30 height 27
type input "11:30"
click at [845, 496] on input "00:00" at bounding box center [867, 501] width 102 height 27
click at [901, 529] on select "00 01 02 03 04 05 06 07 08 09 10 11 12 13 14 15 16 17 18 19 20 21 22 23" at bounding box center [908, 536] width 30 height 27
select select "11"
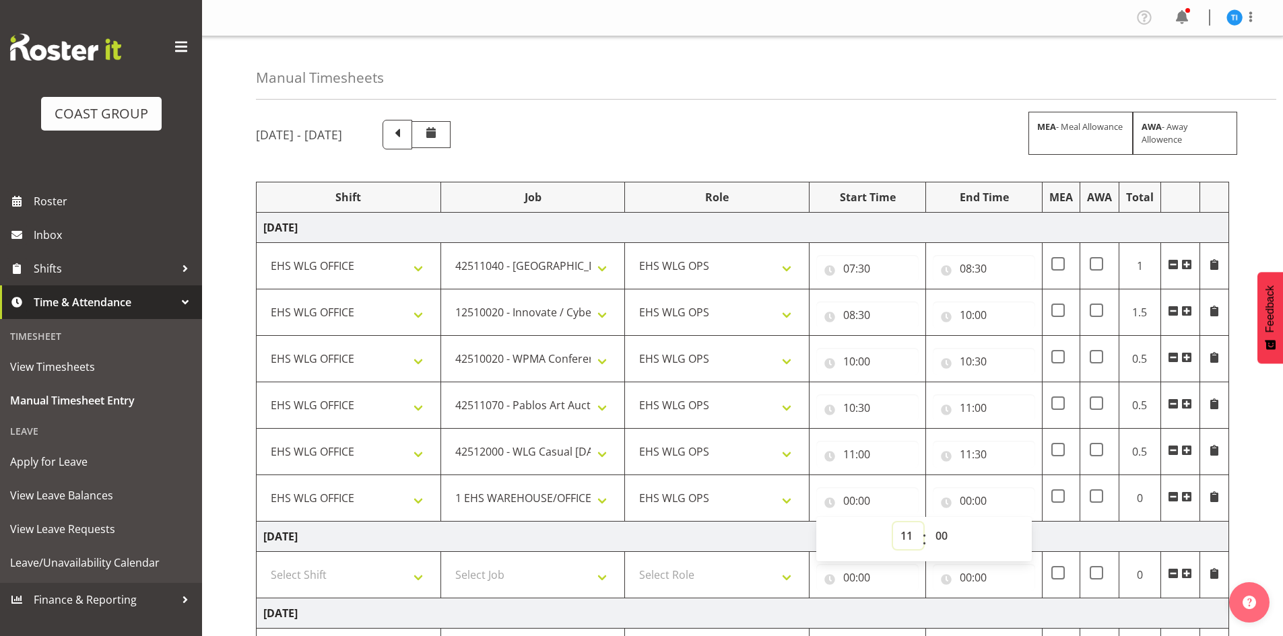
click at [893, 523] on select "00 01 02 03 04 05 06 07 08 09 10 11 12 13 14 15 16 17 18 19 20 21 22 23" at bounding box center [908, 536] width 30 height 27
type input "11:00"
drag, startPoint x: 947, startPoint y: 541, endPoint x: 947, endPoint y: 523, distance: 18.9
click at [947, 541] on select "00 01 02 03 04 05 06 07 08 09 10 11 12 13 14 15 16 17 18 19 20 21 22 23 24 25 2…" at bounding box center [943, 536] width 30 height 27
select select "30"
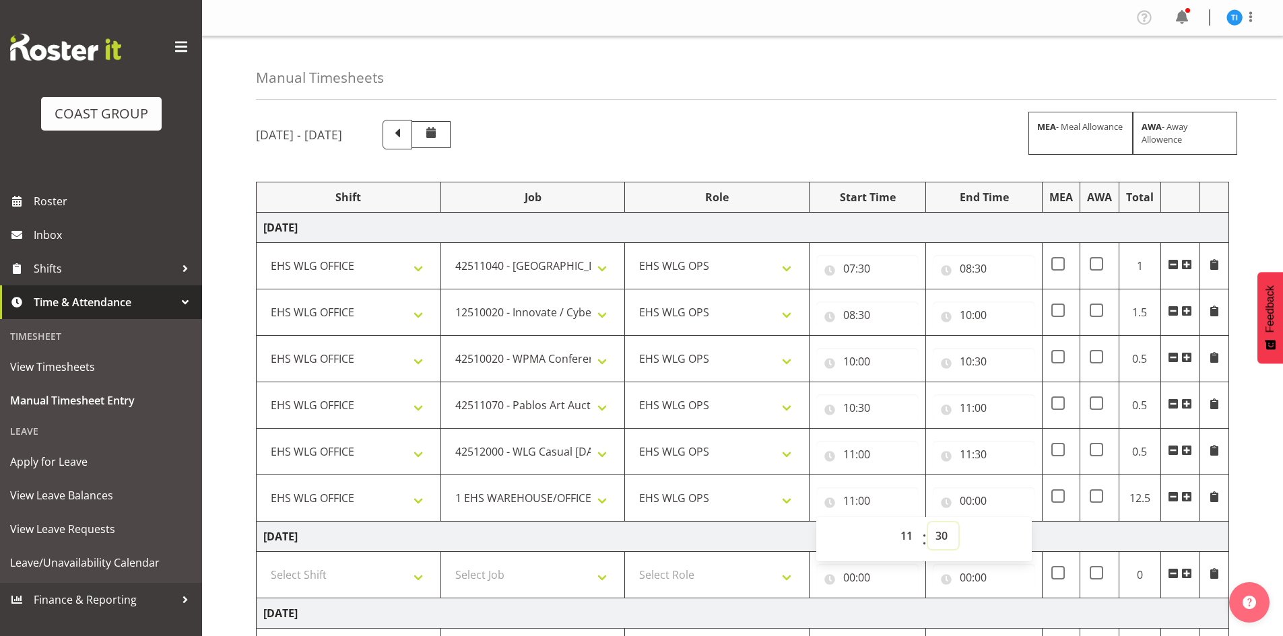
click at [928, 523] on select "00 01 02 03 04 05 06 07 08 09 10 11 12 13 14 15 16 17 18 19 20 21 22 23 24 25 2…" at bounding box center [943, 536] width 30 height 27
type input "11:30"
click at [967, 498] on input "00:00" at bounding box center [984, 501] width 102 height 27
click at [1031, 533] on select "00 01 02 03 04 05 06 07 08 09 10 11 12 13 14 15 16 17 18 19 20 21 22 23" at bounding box center [1024, 536] width 30 height 27
select select "16"
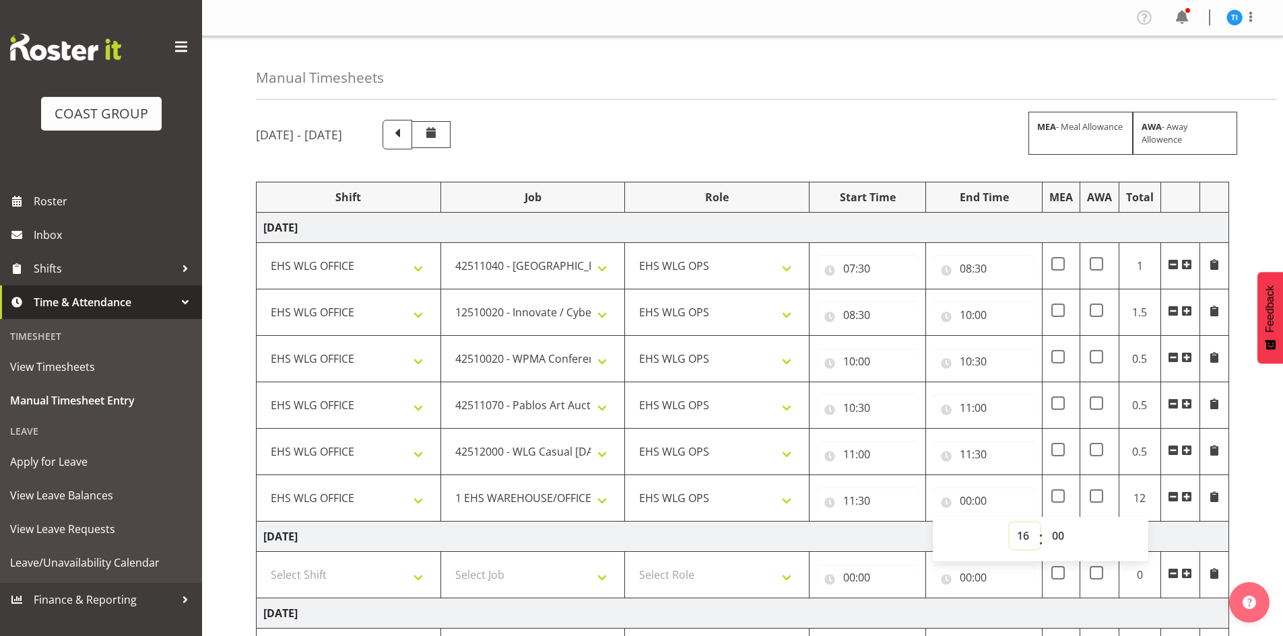
click at [1009, 523] on select "00 01 02 03 04 05 06 07 08 09 10 11 12 13 14 15 16 17 18 19 20 21 22 23" at bounding box center [1024, 536] width 30 height 27
type input "16:00"
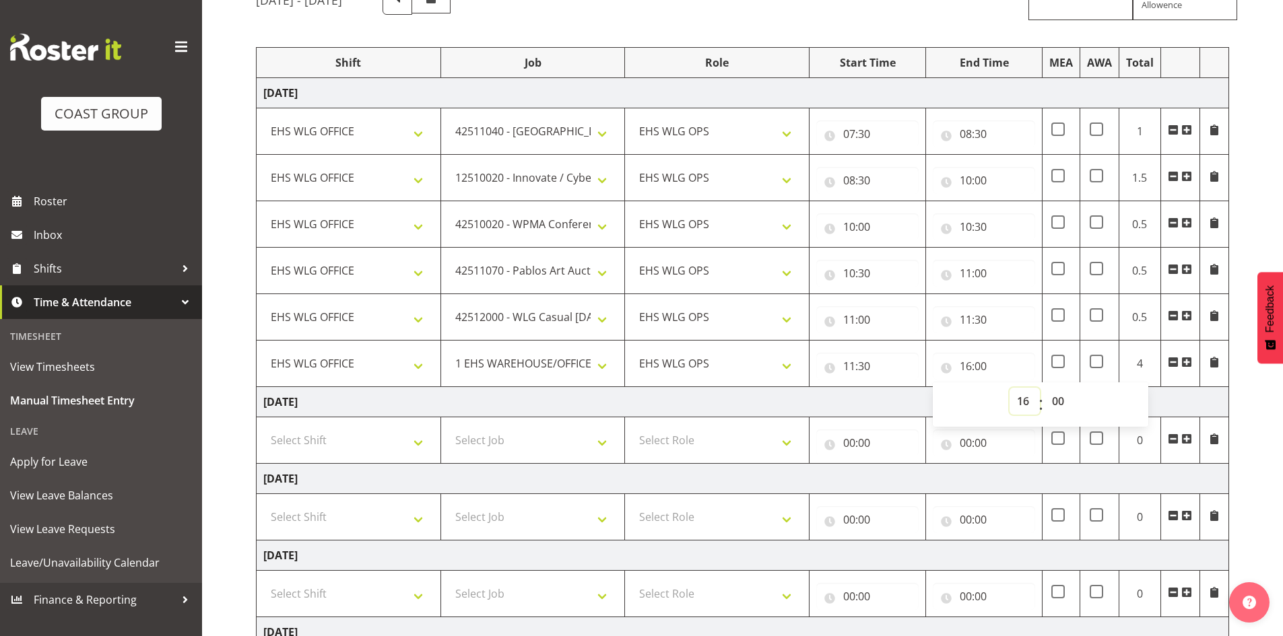
scroll to position [432, 0]
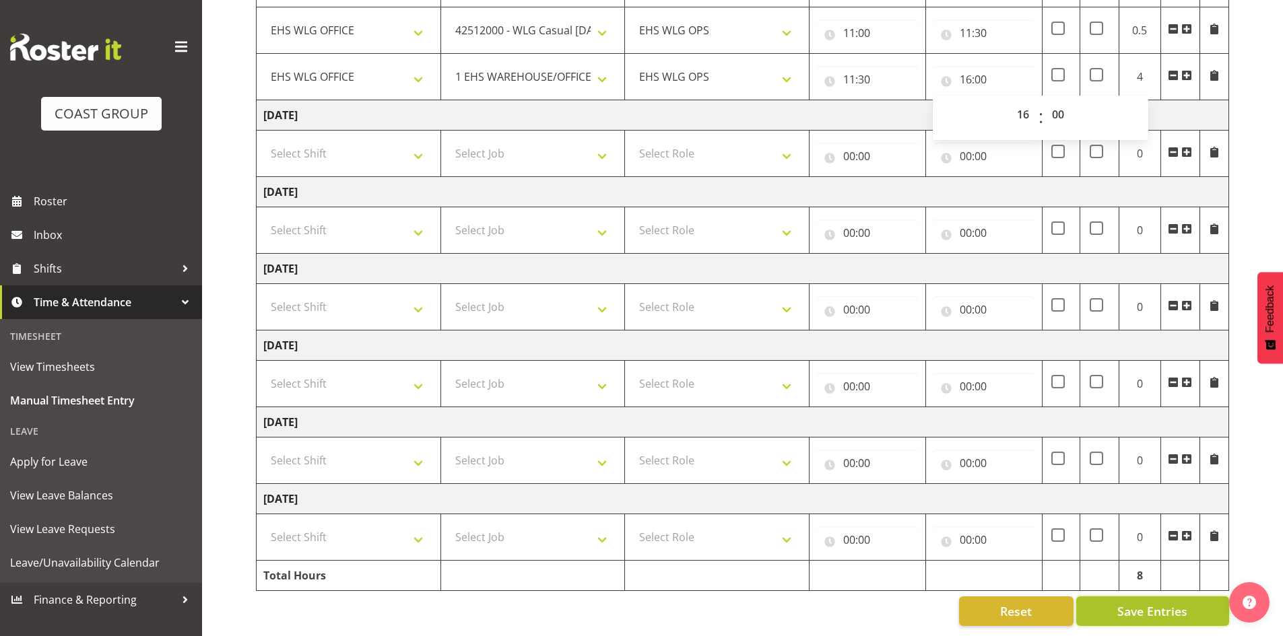
click at [1151, 603] on span "Save Entries" at bounding box center [1152, 612] width 70 height 18
